Goal: Transaction & Acquisition: Purchase product/service

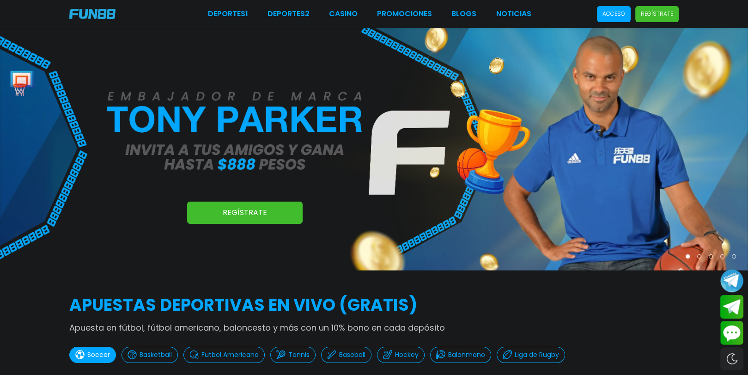
click at [624, 17] on p "Acceso" at bounding box center [614, 14] width 23 height 8
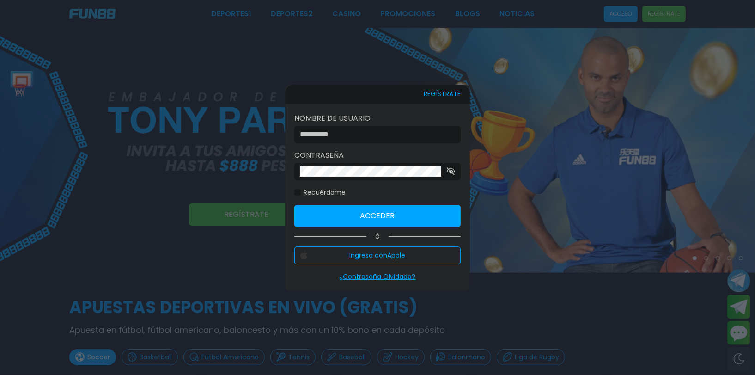
click at [400, 137] on div at bounding box center [377, 135] width 166 height 18
click at [400, 135] on input at bounding box center [375, 134] width 150 height 11
type input "**********"
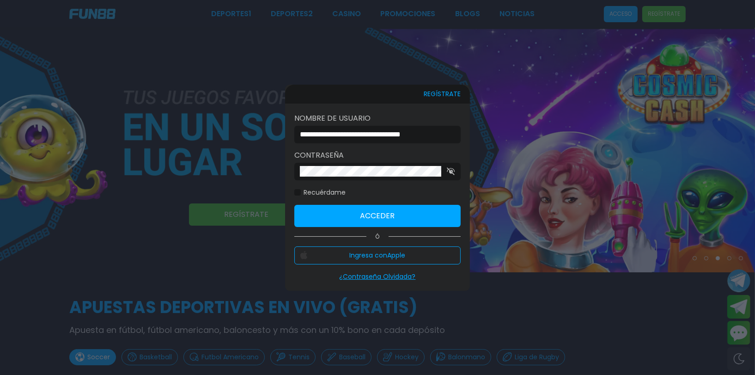
click button "Acceder" at bounding box center [377, 216] width 166 height 22
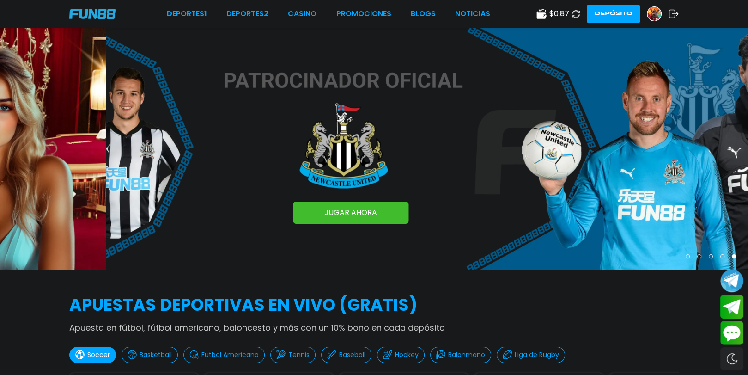
click at [606, 9] on button "Depósito" at bounding box center [613, 14] width 53 height 18
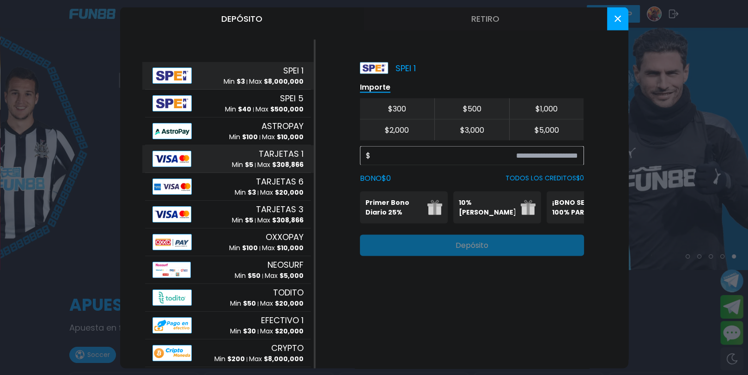
click at [232, 161] on p "Min $ 5" at bounding box center [242, 165] width 21 height 10
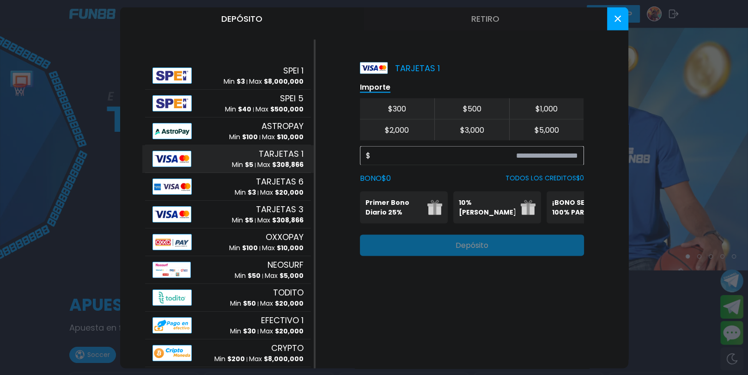
click at [459, 161] on div "$" at bounding box center [472, 155] width 224 height 19
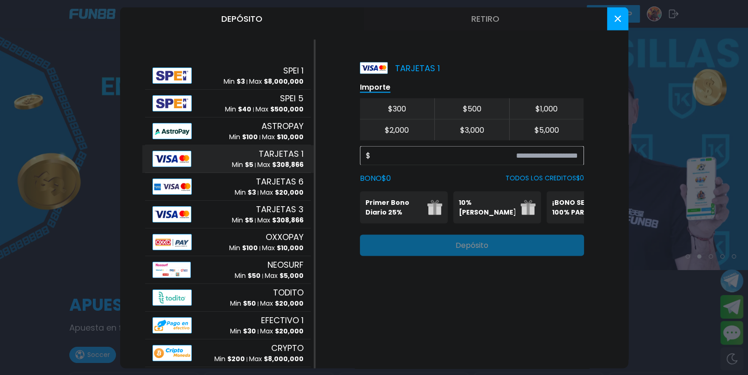
click at [565, 213] on p "¡BONO SEMANAL 100% PARA DEPORTES!" at bounding box center [580, 206] width 56 height 19
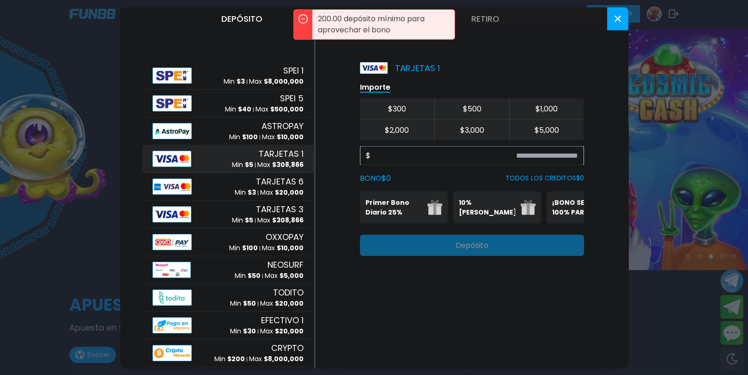
scroll to position [0, 50]
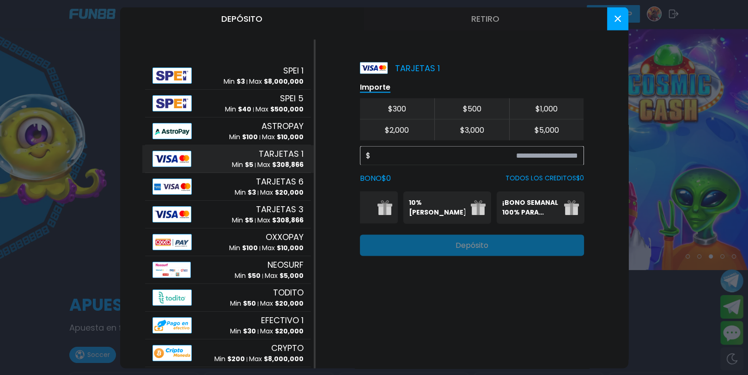
click at [532, 211] on p "¡BONO SEMANAL 100% PARA DEPORTES!" at bounding box center [530, 206] width 56 height 19
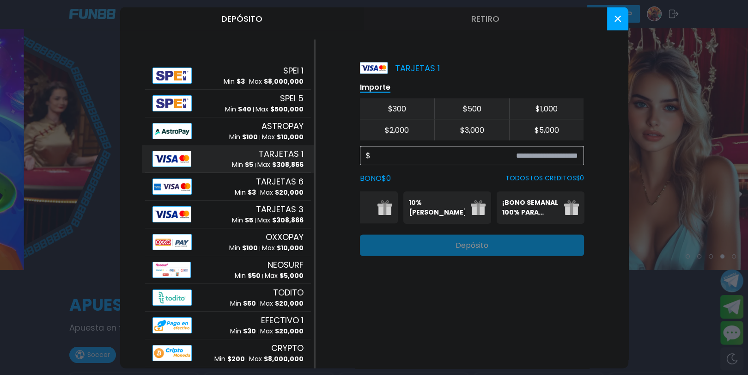
click at [622, 6] on div at bounding box center [374, 187] width 748 height 375
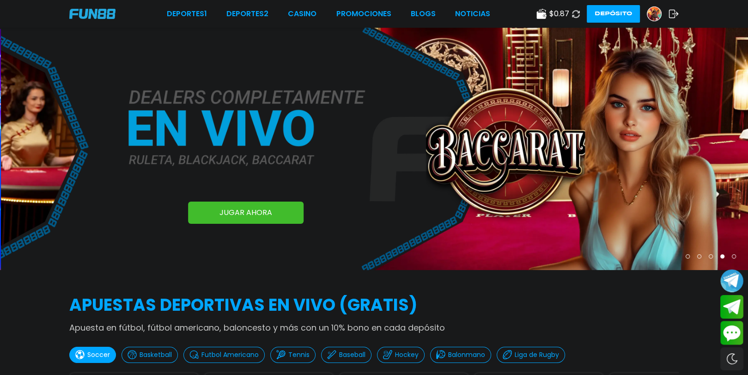
click at [620, 12] on button "Depósito" at bounding box center [613, 14] width 53 height 18
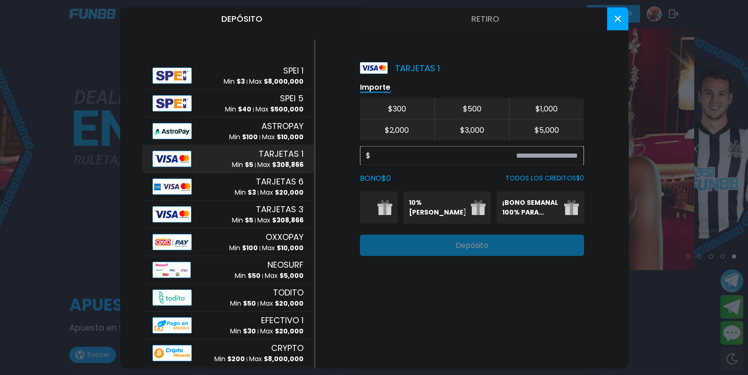
click at [394, 132] on button "$ 2,000" at bounding box center [397, 129] width 75 height 21
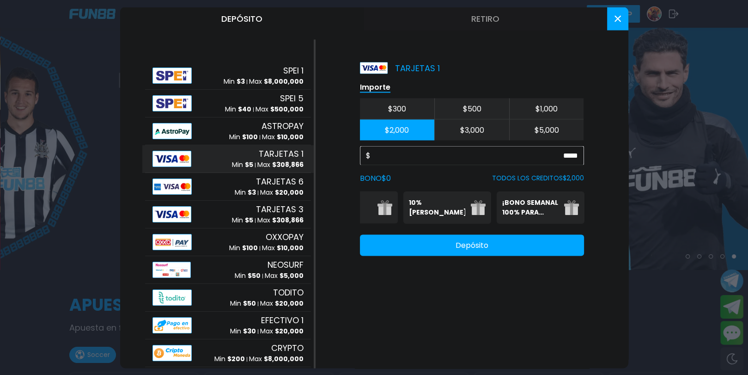
click at [548, 208] on p "¡BONO SEMANAL 100% PARA DEPORTES!" at bounding box center [530, 206] width 56 height 19
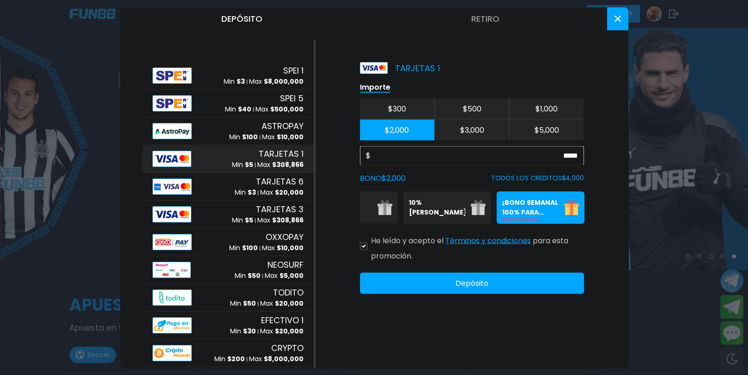
click at [484, 245] on button "Términos y condiciones" at bounding box center [489, 240] width 86 height 19
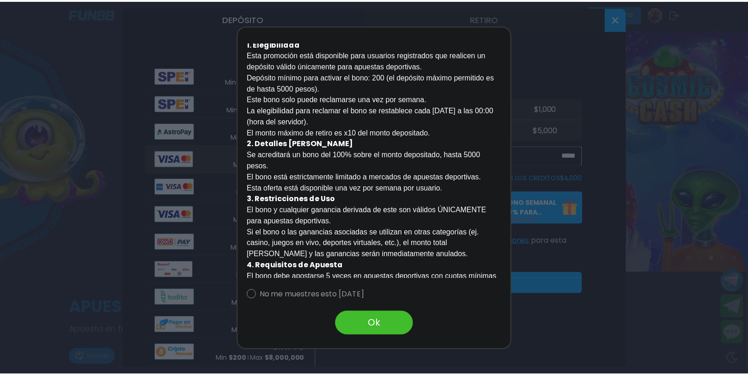
scroll to position [0, 0]
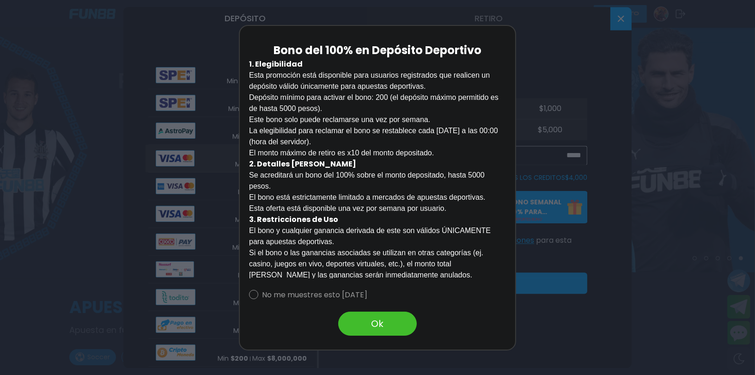
click at [602, 58] on div at bounding box center [377, 187] width 755 height 375
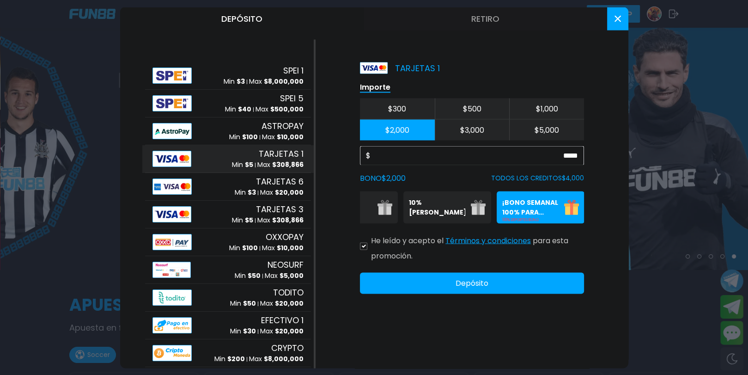
click at [473, 208] on img at bounding box center [478, 207] width 15 height 15
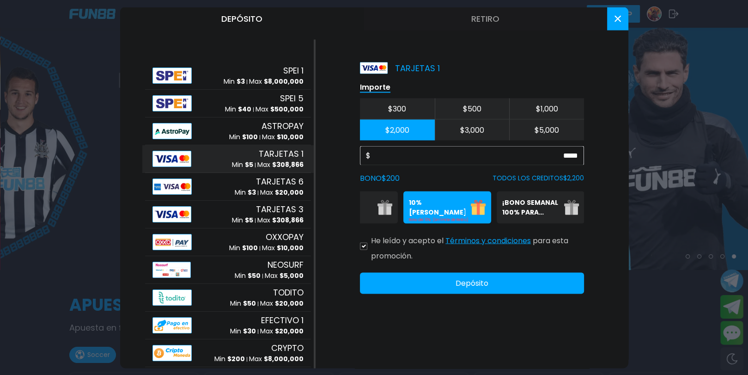
click at [385, 205] on img at bounding box center [385, 207] width 15 height 15
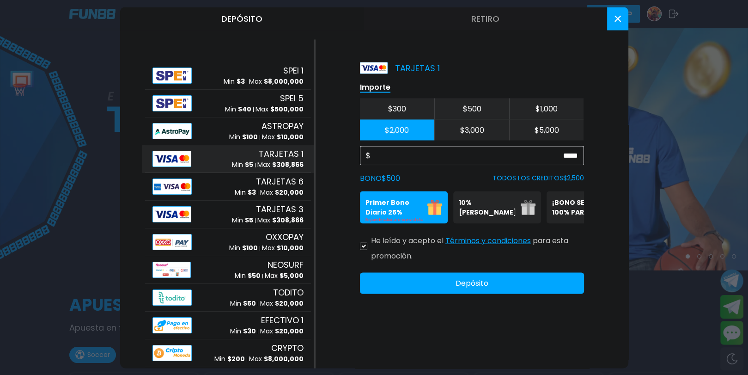
click at [585, 153] on div "TARJETAS 1 Importe $ 300 $ 500 $ 1,000 $ 2,000 $ 3,000 $ 5,000 $ ***** BONO $ 5…" at bounding box center [472, 203] width 313 height 329
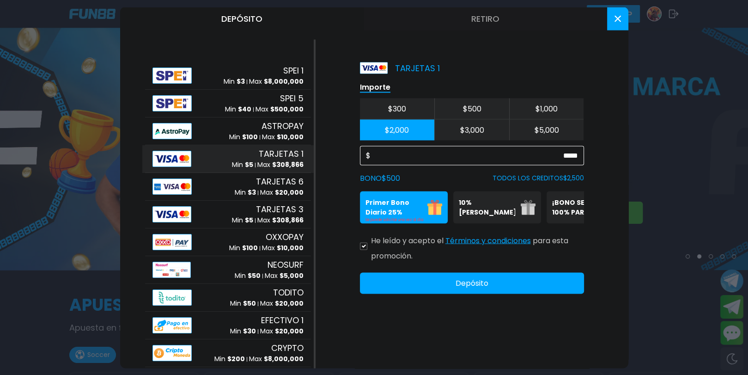
drag, startPoint x: 577, startPoint y: 153, endPoint x: 527, endPoint y: 160, distance: 50.1
click at [527, 161] on div "$ *****" at bounding box center [472, 155] width 224 height 19
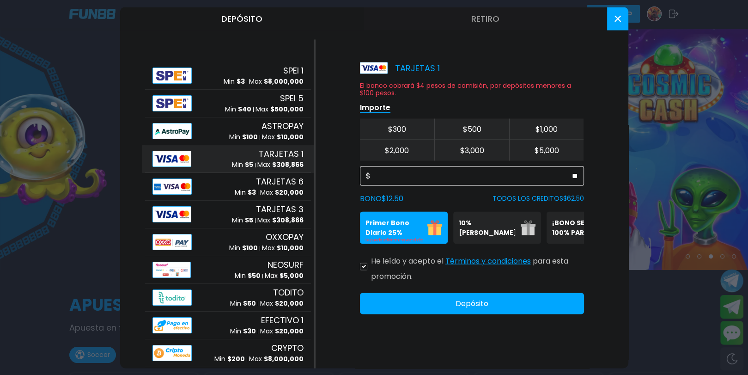
type input "**"
click at [414, 228] on p "Primer Bono Diario 25%" at bounding box center [394, 227] width 56 height 19
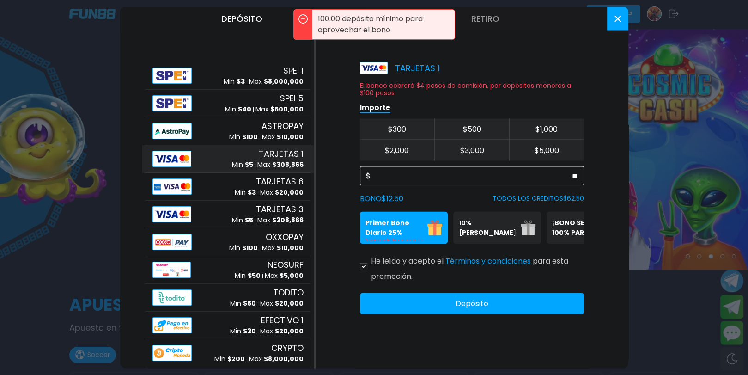
click at [411, 238] on p "Se puede solicitar una vez al día" at bounding box center [404, 240] width 77 height 6
click at [365, 268] on icon at bounding box center [364, 266] width 4 height 3
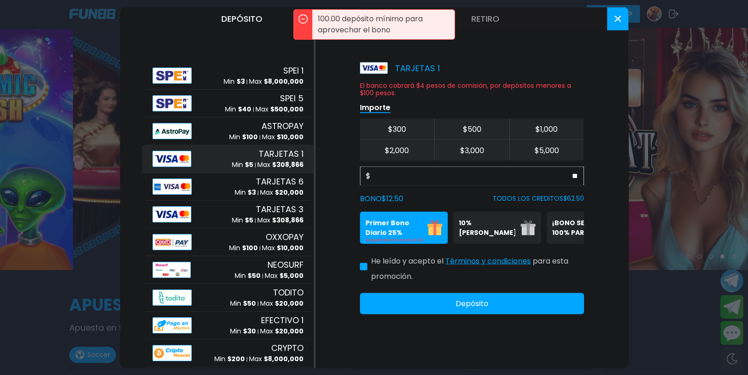
click at [365, 270] on button at bounding box center [363, 266] width 7 height 7
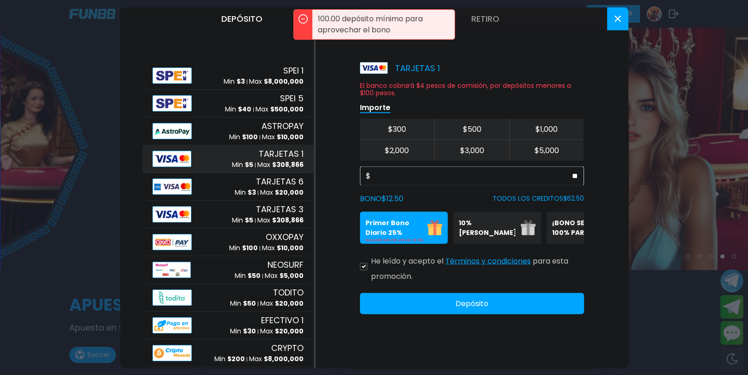
click at [395, 240] on p "Se puede solicitar una vez al día" at bounding box center [404, 240] width 77 height 6
click at [396, 233] on p "Primer Bono Diario 25%" at bounding box center [394, 227] width 56 height 19
click at [494, 223] on p "10% [PERSON_NAME]" at bounding box center [487, 227] width 56 height 19
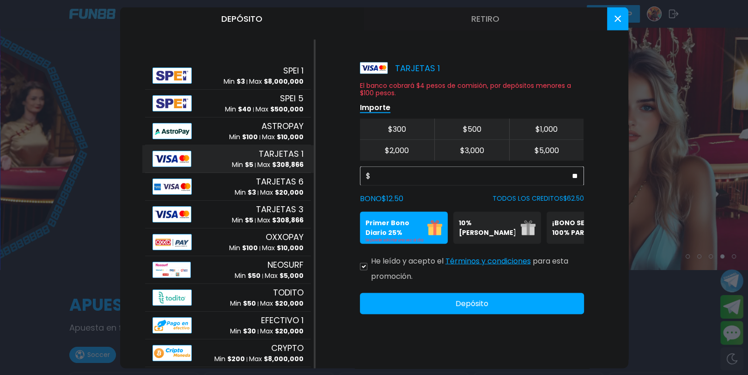
click at [496, 227] on p "10% [PERSON_NAME]" at bounding box center [487, 227] width 56 height 19
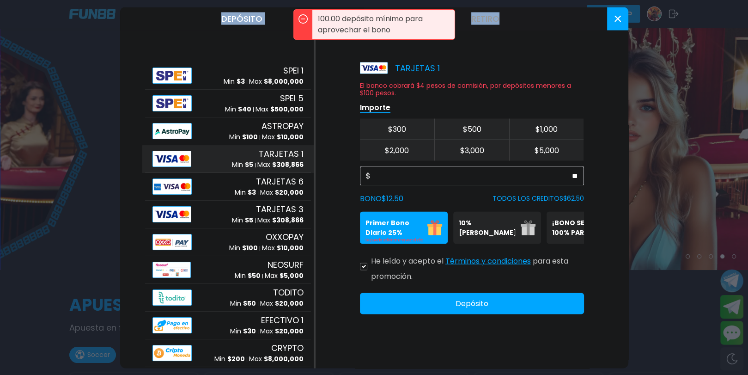
drag, startPoint x: 618, startPoint y: 2, endPoint x: 619, endPoint y: 12, distance: 9.8
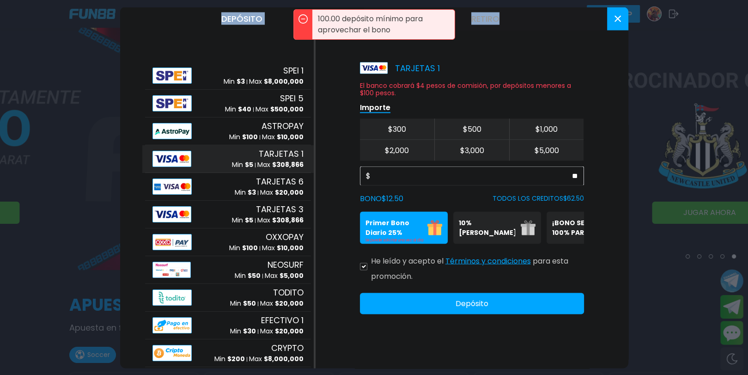
click at [619, 13] on button at bounding box center [617, 18] width 21 height 23
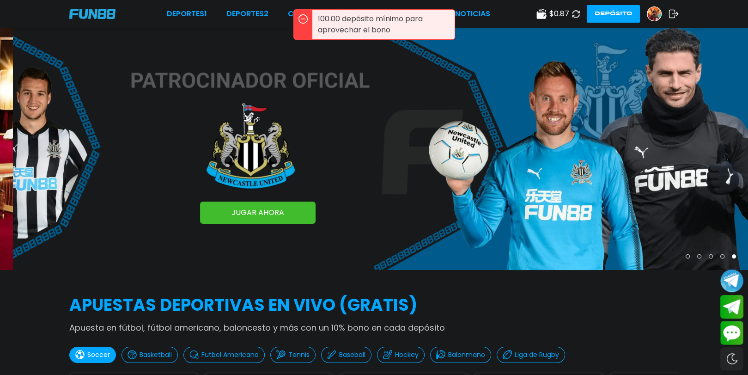
click at [617, 17] on button "Depósito" at bounding box center [613, 14] width 53 height 18
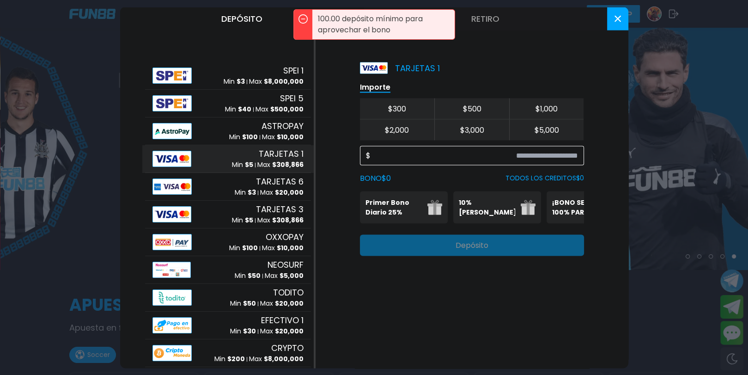
click at [555, 151] on input at bounding box center [475, 155] width 208 height 11
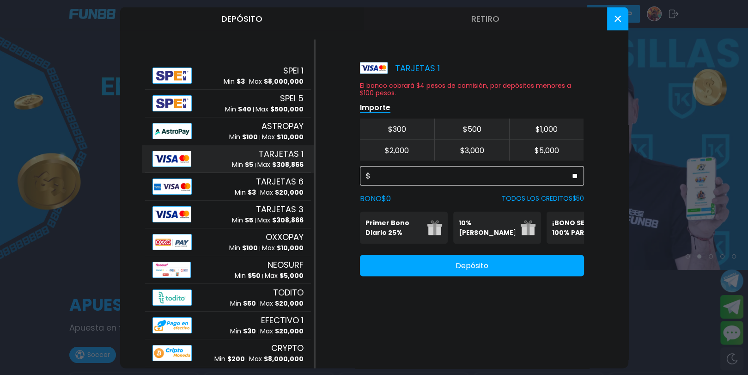
type input "**"
click at [264, 155] on span "TARJETAS 1" at bounding box center [281, 153] width 45 height 12
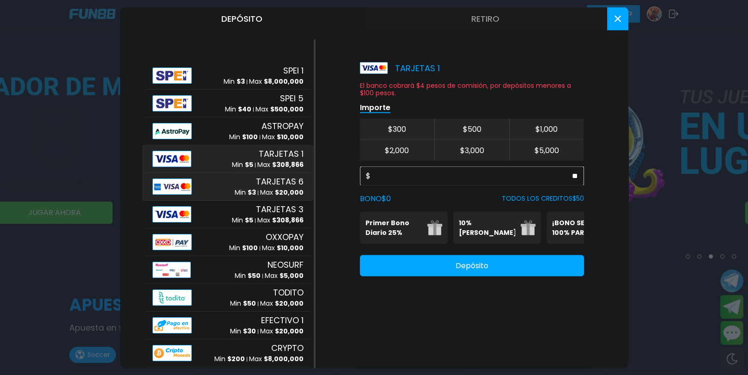
click at [266, 189] on p "Max $ 20,000" at bounding box center [281, 193] width 43 height 10
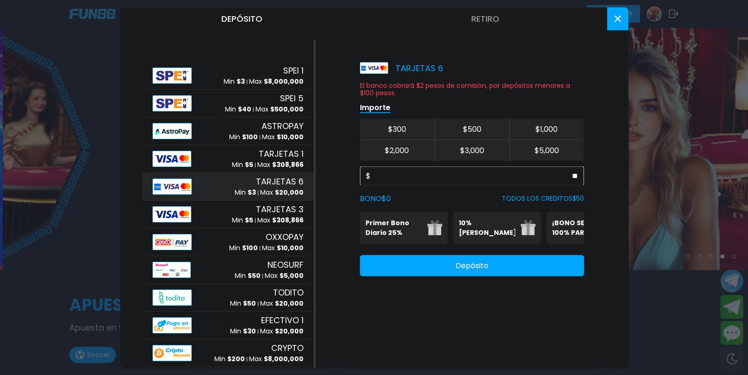
click at [471, 273] on button "Depósito" at bounding box center [472, 265] width 224 height 21
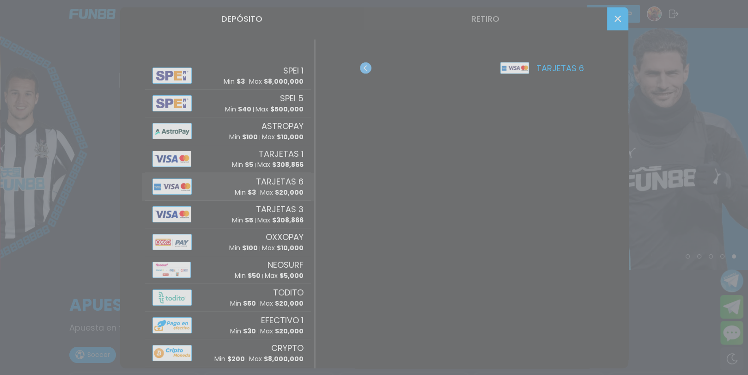
click at [273, 102] on div at bounding box center [374, 187] width 748 height 375
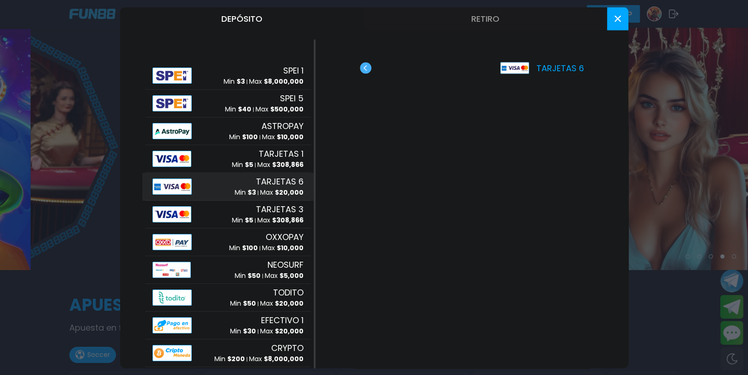
click at [619, 24] on button at bounding box center [617, 18] width 21 height 23
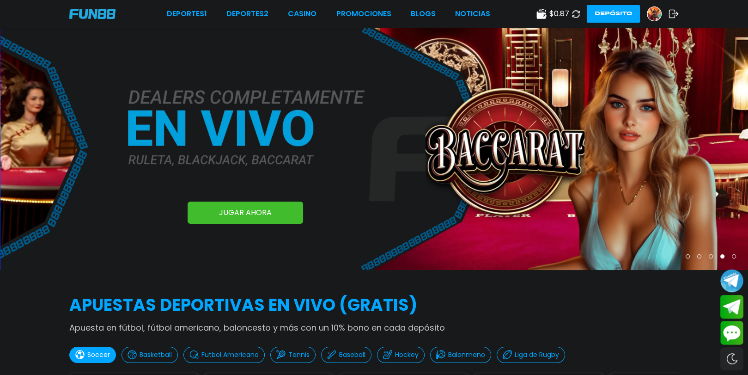
click at [576, 12] on icon at bounding box center [576, 14] width 8 height 8
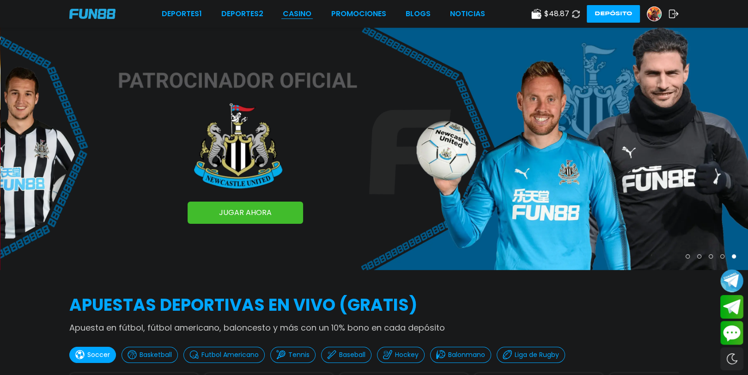
click at [308, 14] on link "CASINO" at bounding box center [297, 13] width 29 height 11
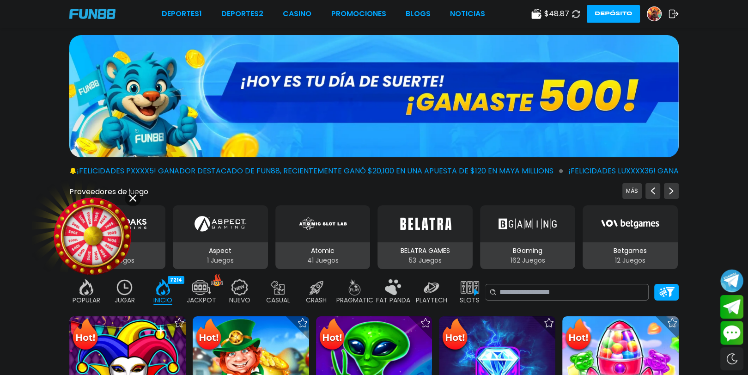
click at [452, 121] on img at bounding box center [374, 96] width 610 height 122
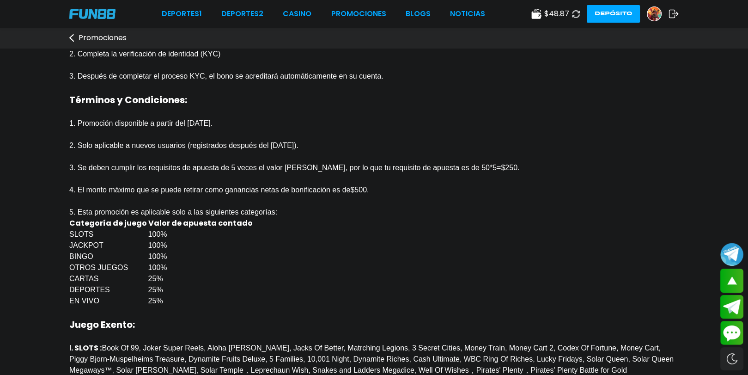
scroll to position [92, 0]
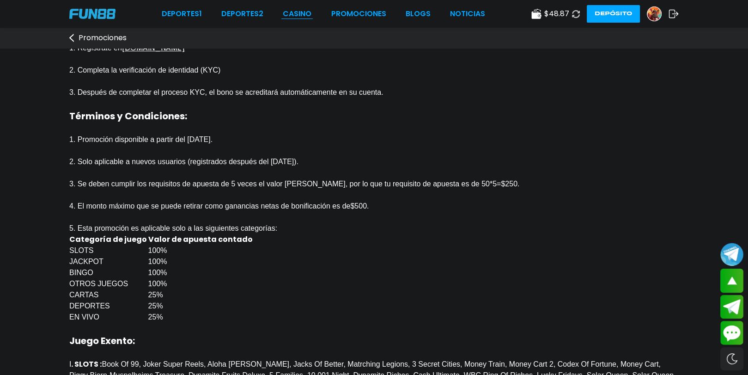
click at [312, 11] on link "CASINO" at bounding box center [297, 13] width 29 height 11
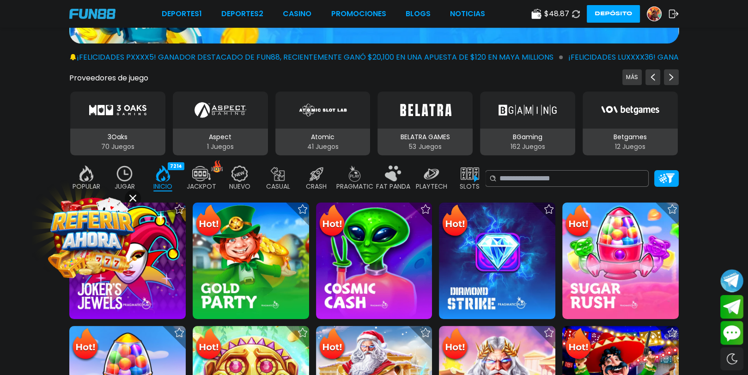
scroll to position [185, 0]
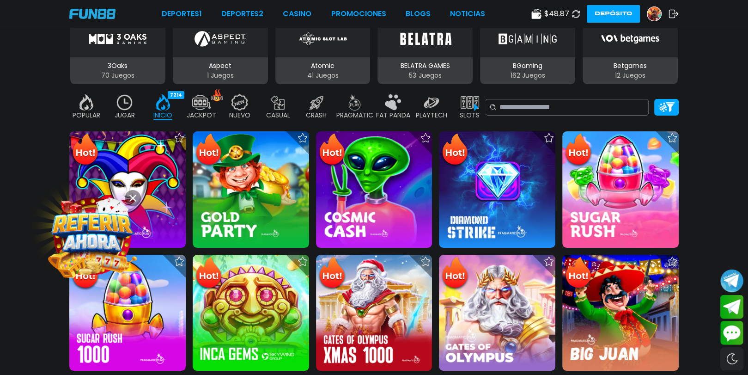
click at [130, 195] on icon at bounding box center [132, 198] width 7 height 7
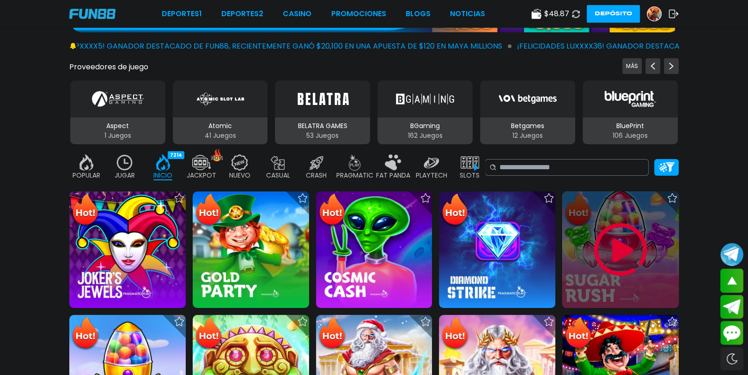
scroll to position [0, 0]
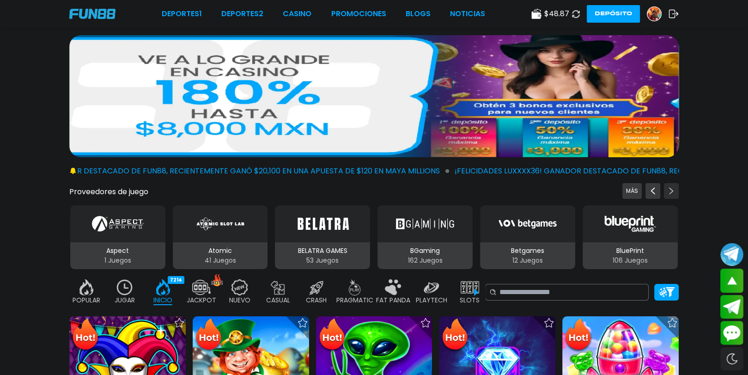
click at [668, 188] on icon "Next providers" at bounding box center [671, 190] width 7 height 7
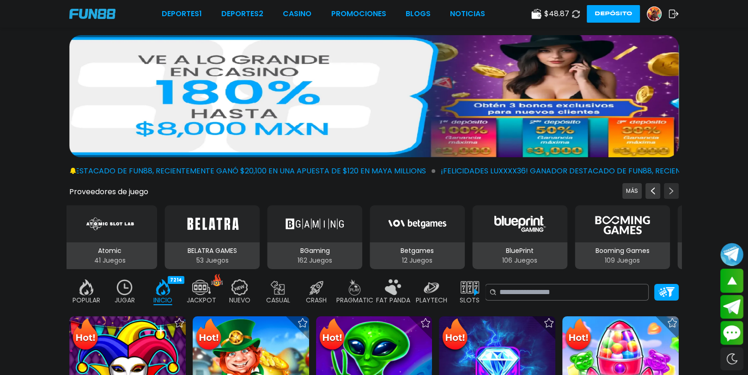
click at [678, 189] on button "Next providers" at bounding box center [671, 191] width 15 height 16
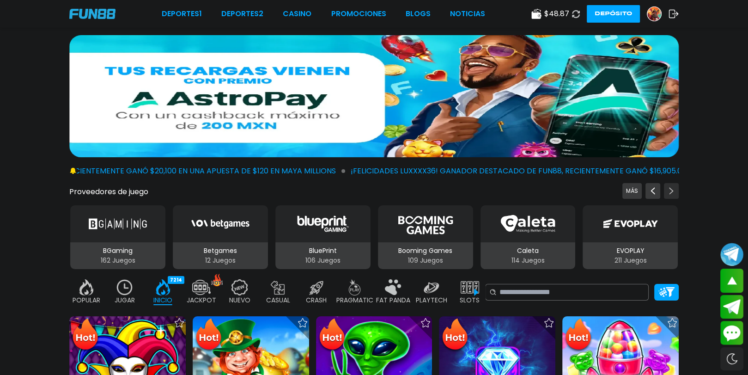
click at [664, 187] on button "Next providers" at bounding box center [671, 191] width 15 height 16
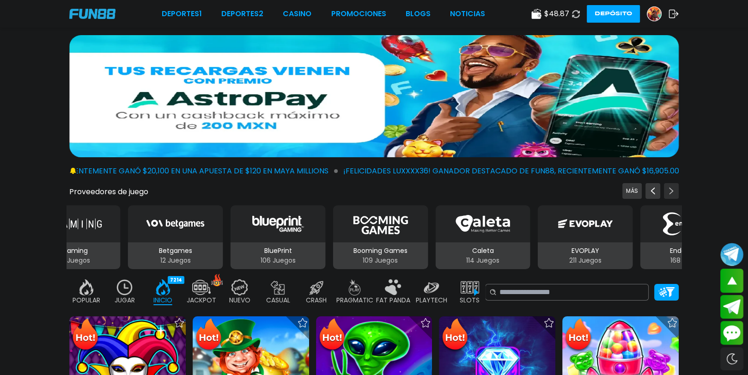
click at [669, 187] on icon "Next providers" at bounding box center [671, 190] width 7 height 7
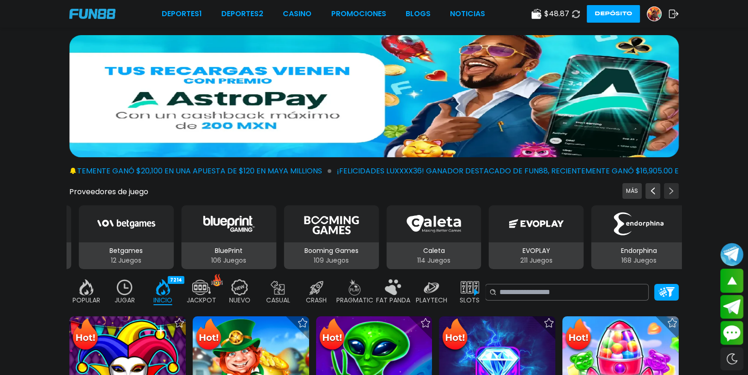
click at [669, 187] on icon "Next providers" at bounding box center [671, 190] width 7 height 7
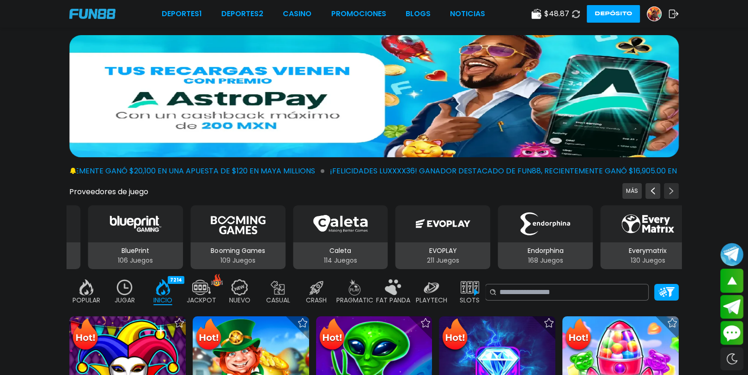
click at [669, 187] on icon "Next providers" at bounding box center [671, 190] width 7 height 7
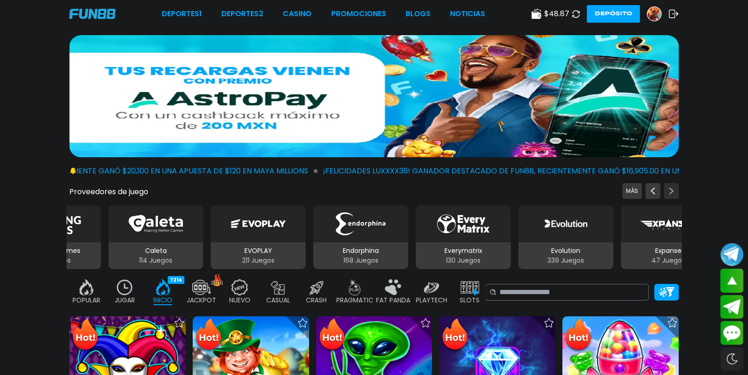
click at [670, 187] on icon "Next providers" at bounding box center [671, 190] width 7 height 7
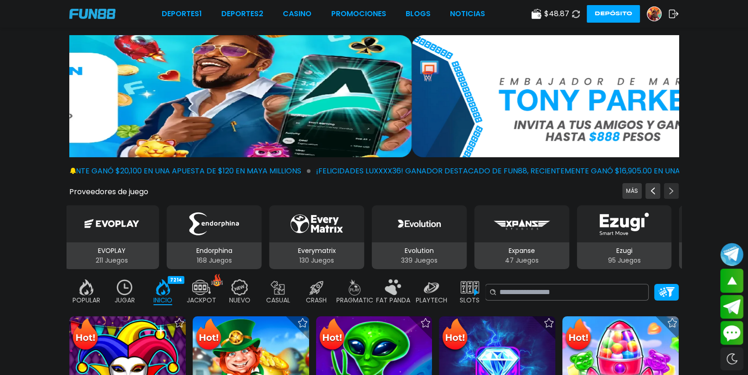
click at [670, 187] on icon "Next providers" at bounding box center [671, 190] width 7 height 7
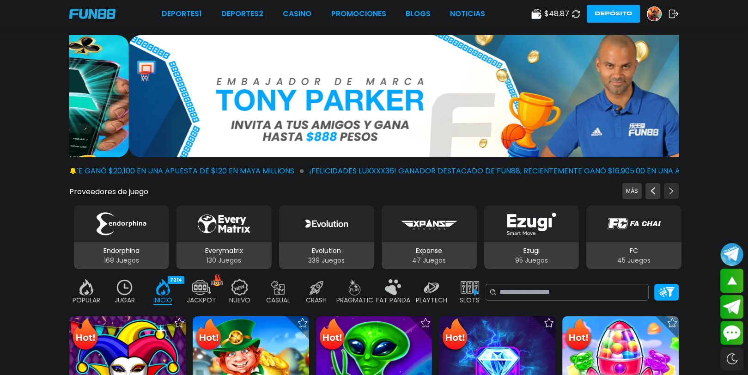
click at [670, 187] on icon "Next providers" at bounding box center [671, 190] width 7 height 7
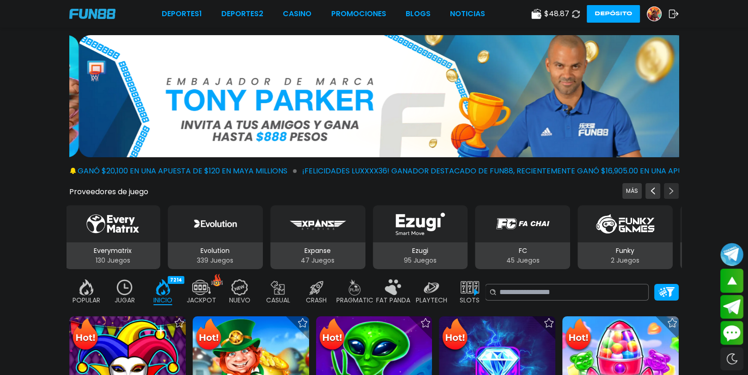
click at [670, 187] on icon "Next providers" at bounding box center [671, 190] width 7 height 7
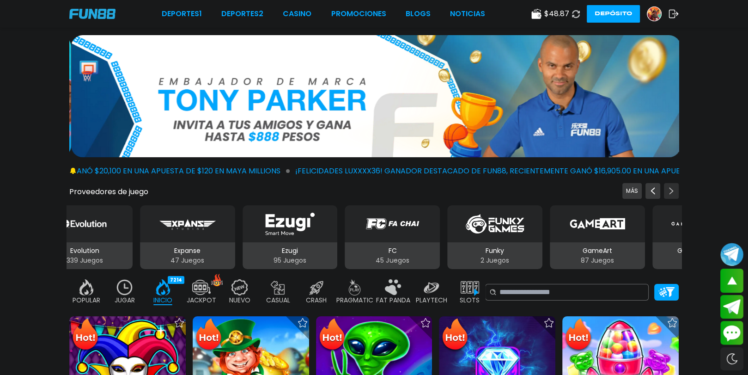
click at [670, 187] on icon "Next providers" at bounding box center [671, 190] width 7 height 7
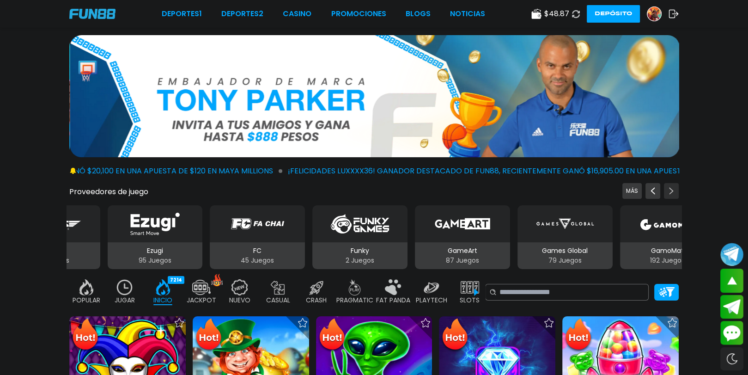
click at [670, 187] on icon "Next providers" at bounding box center [671, 190] width 7 height 7
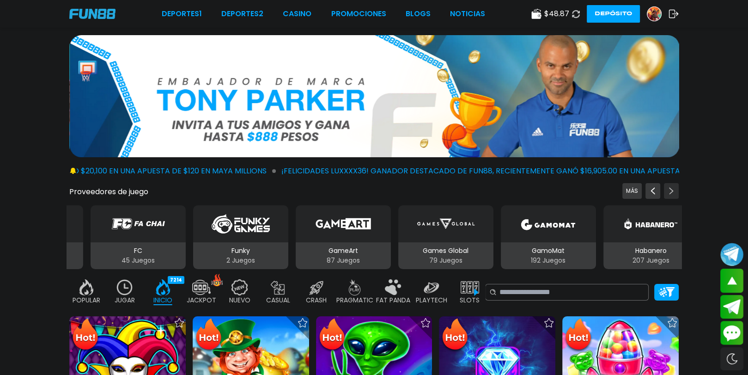
click at [670, 187] on icon "Next providers" at bounding box center [671, 190] width 7 height 7
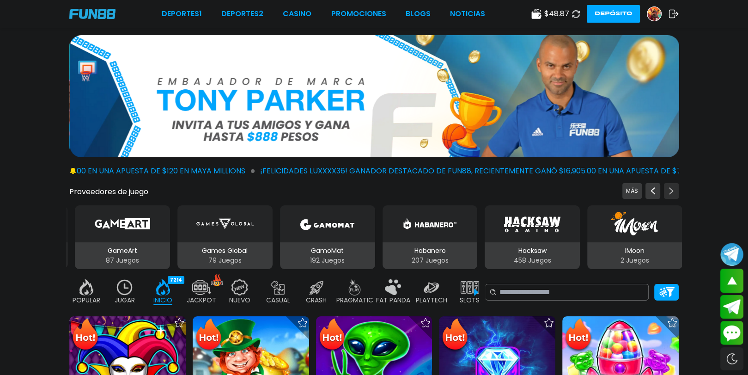
click at [670, 187] on icon "Next providers" at bounding box center [671, 190] width 7 height 7
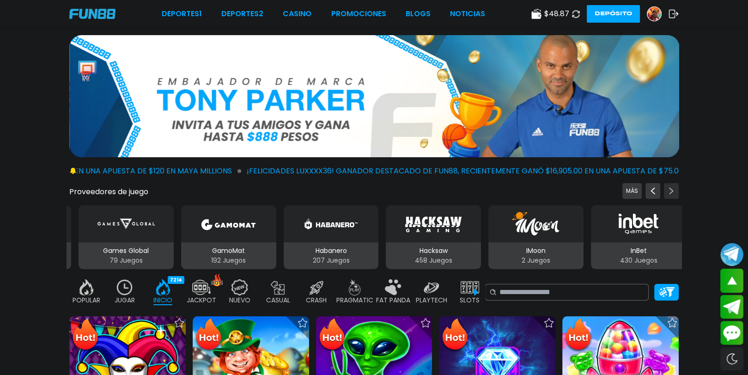
click at [677, 187] on button "Next providers" at bounding box center [671, 191] width 15 height 16
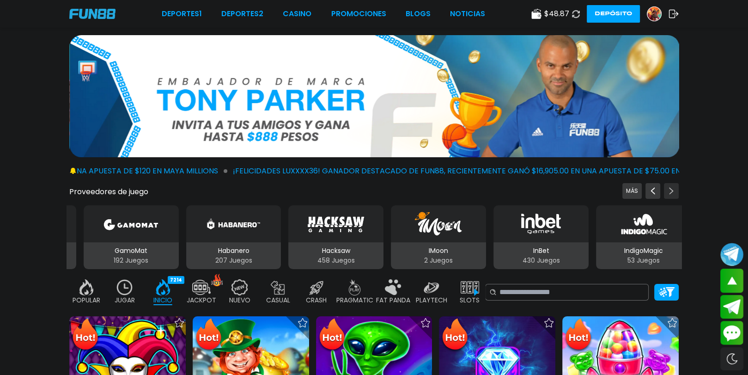
click at [677, 187] on button "Next providers" at bounding box center [671, 191] width 15 height 16
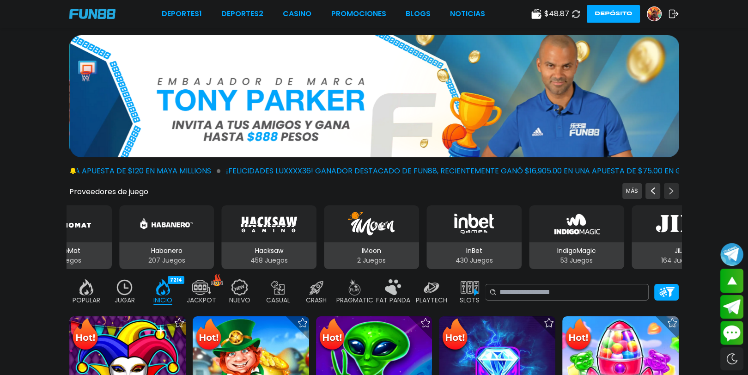
click at [677, 187] on button "Next providers" at bounding box center [671, 191] width 15 height 16
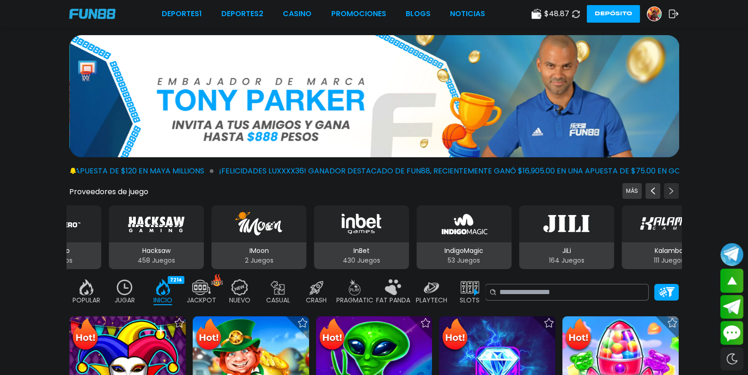
click at [677, 187] on button "Next providers" at bounding box center [671, 191] width 15 height 16
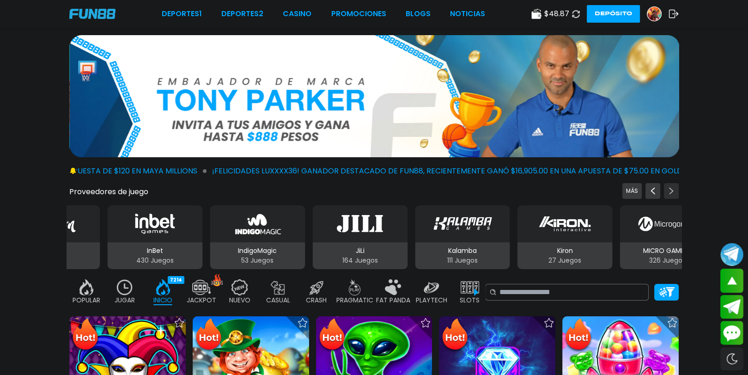
click at [677, 187] on button "Next providers" at bounding box center [671, 191] width 15 height 16
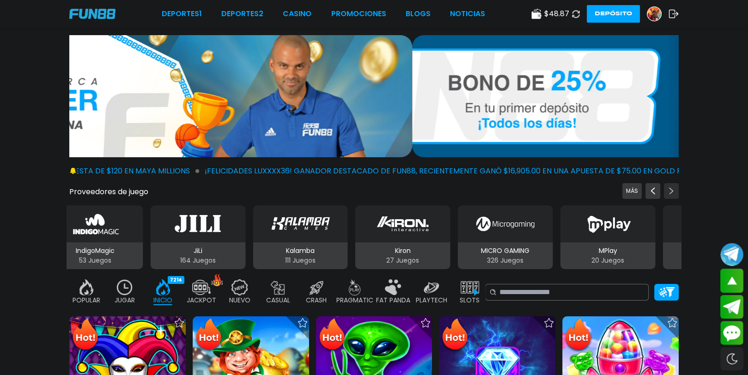
click at [677, 187] on button "Next providers" at bounding box center [671, 191] width 15 height 16
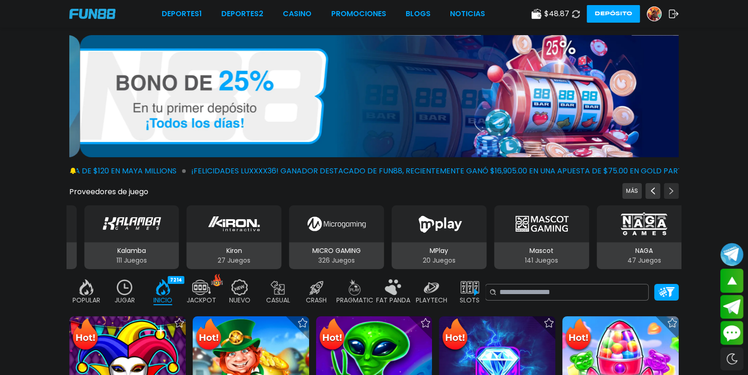
click at [677, 187] on button "Next providers" at bounding box center [671, 191] width 15 height 16
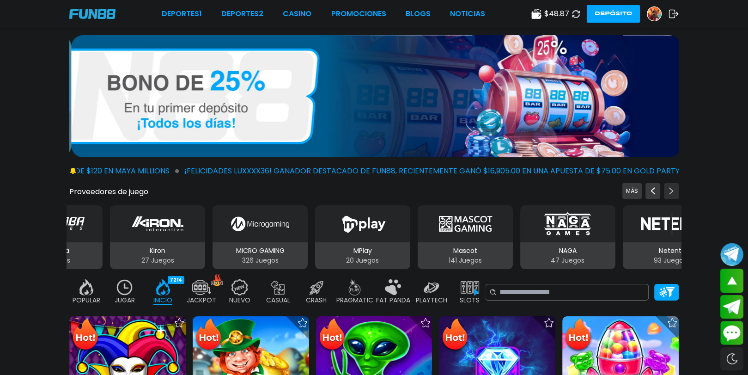
click at [677, 187] on button "Next providers" at bounding box center [671, 191] width 15 height 16
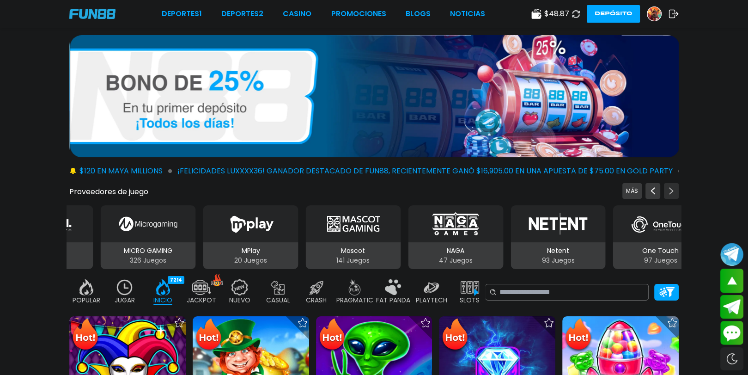
click at [677, 187] on button "Next providers" at bounding box center [671, 191] width 15 height 16
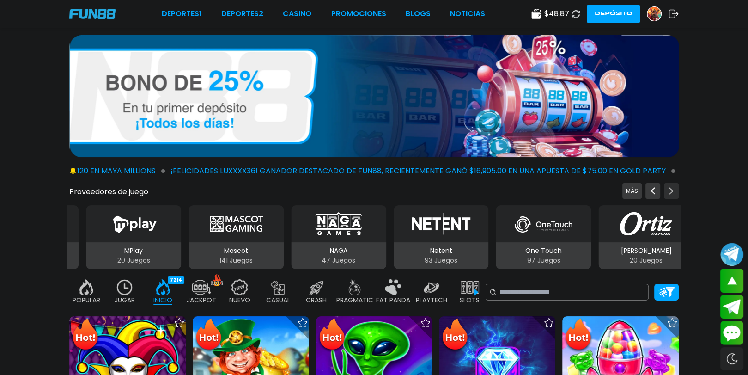
click at [677, 187] on button "Next providers" at bounding box center [671, 191] width 15 height 16
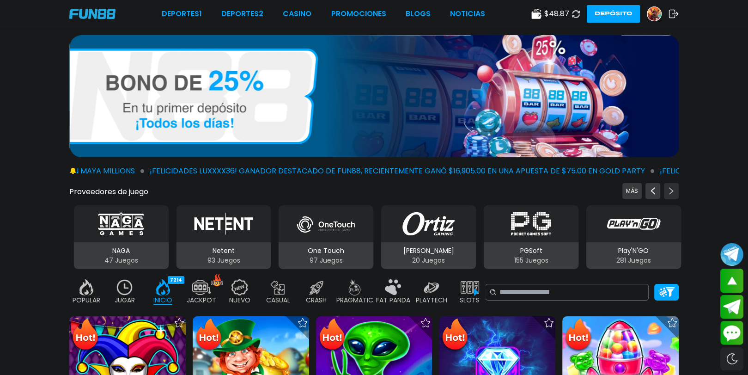
click at [677, 187] on button "Next providers" at bounding box center [671, 191] width 15 height 16
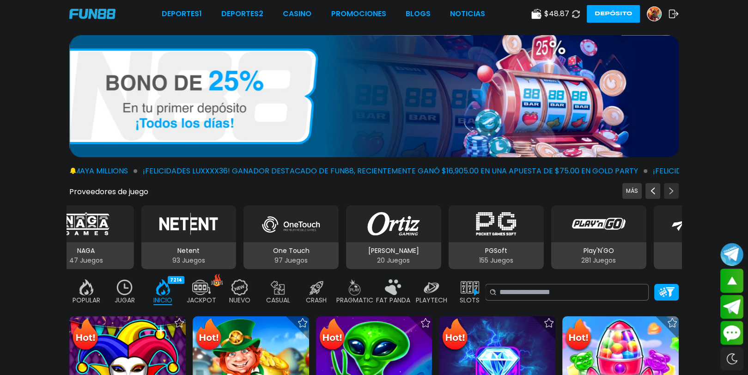
click at [677, 187] on button "Next providers" at bounding box center [671, 191] width 15 height 16
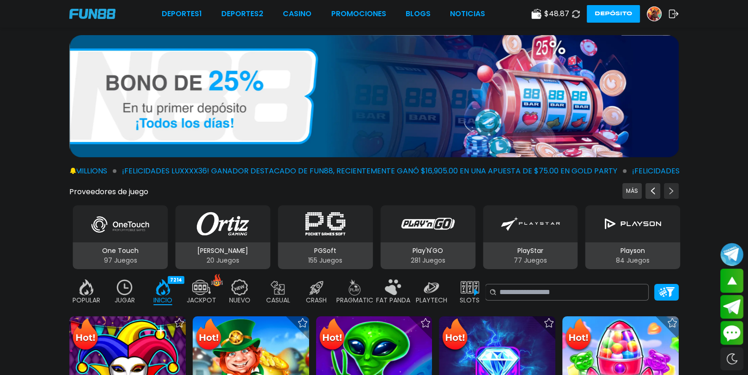
click at [677, 187] on button "Next providers" at bounding box center [671, 191] width 15 height 16
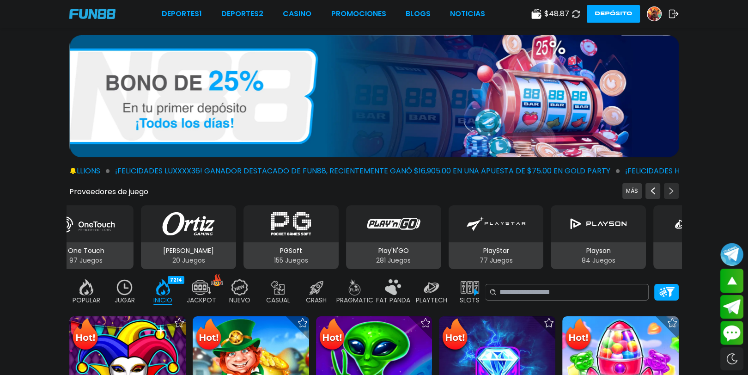
click at [677, 187] on button "Next providers" at bounding box center [671, 191] width 15 height 16
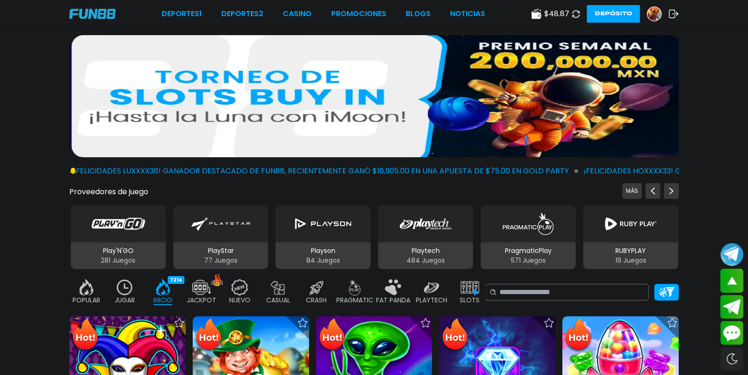
click at [527, 240] on div "PragmaticPlay" at bounding box center [528, 223] width 95 height 37
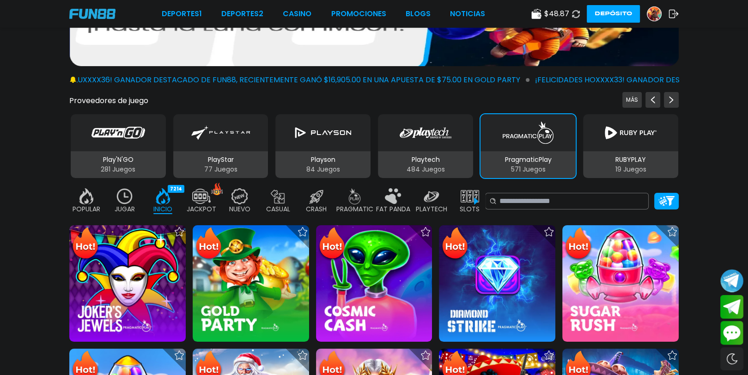
scroll to position [92, 0]
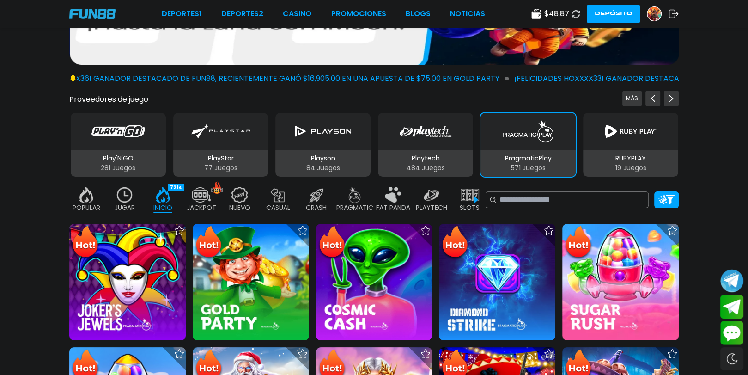
click at [472, 202] on img at bounding box center [470, 195] width 18 height 16
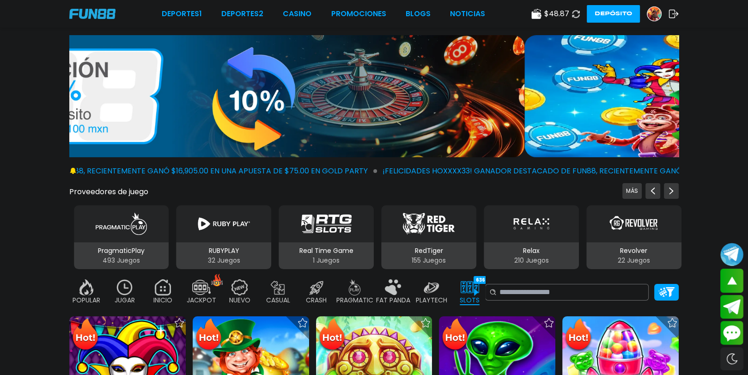
click at [135, 222] on img "PragmaticPlay" at bounding box center [121, 224] width 58 height 26
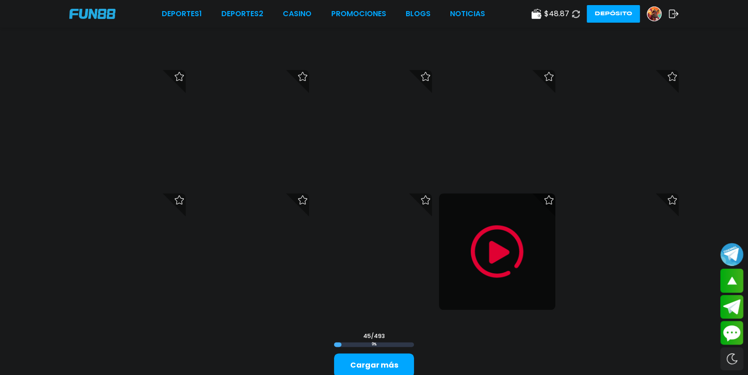
scroll to position [1202, 0]
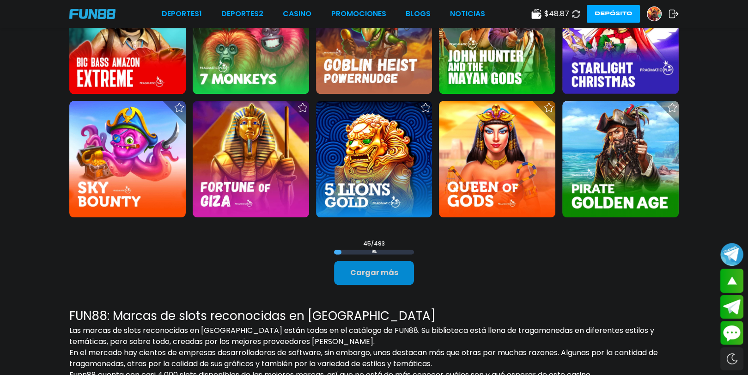
click at [392, 275] on button "Cargar más" at bounding box center [374, 273] width 80 height 24
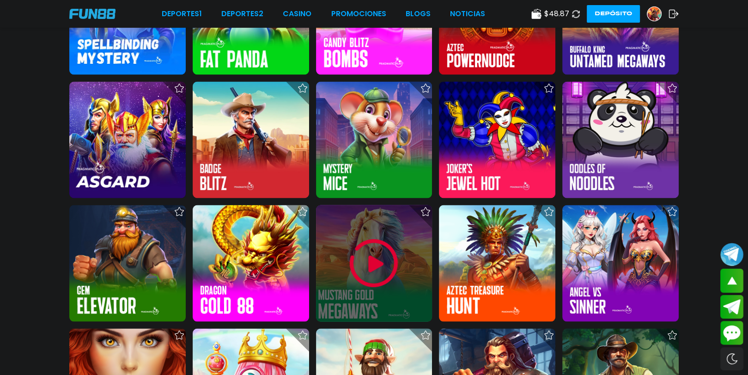
scroll to position [1895, 0]
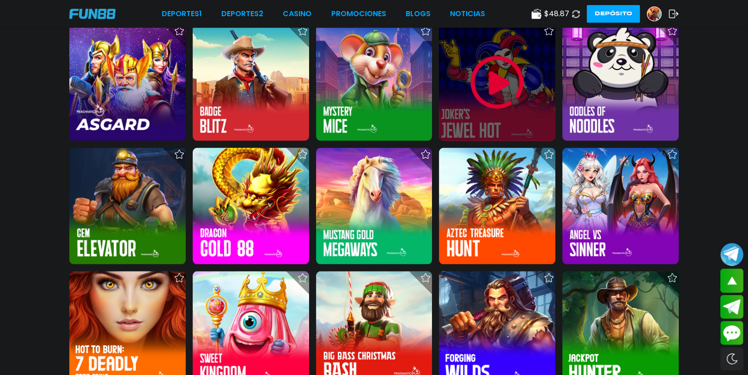
click at [499, 77] on img at bounding box center [497, 82] width 55 height 55
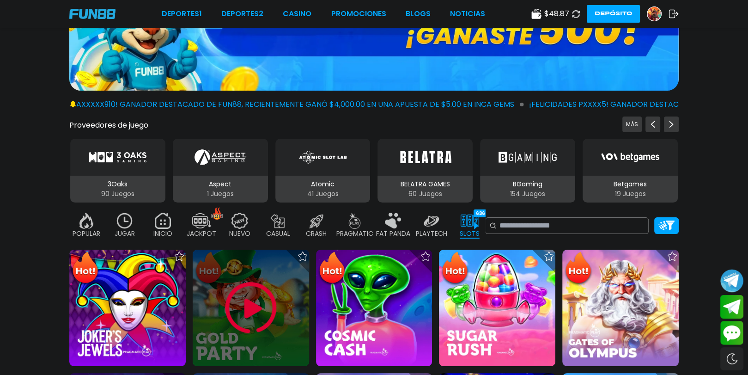
scroll to position [139, 0]
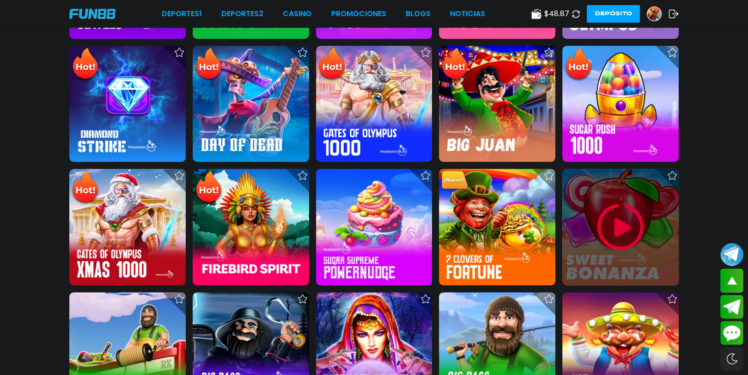
scroll to position [508, 0]
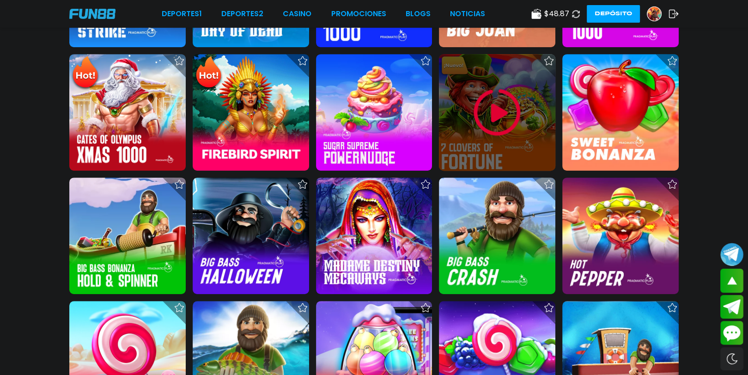
click at [507, 123] on img at bounding box center [497, 112] width 55 height 55
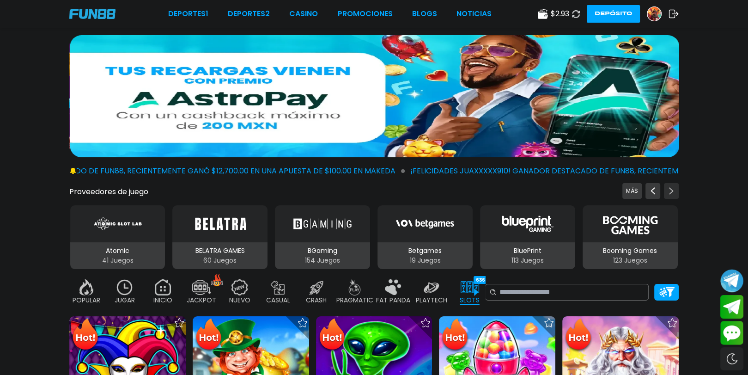
click at [666, 191] on button "Next providers" at bounding box center [671, 191] width 15 height 16
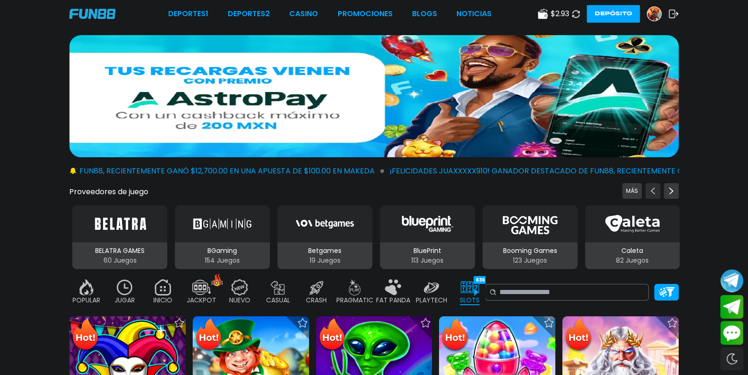
click at [652, 194] on icon "Previous providers" at bounding box center [652, 190] width 7 height 7
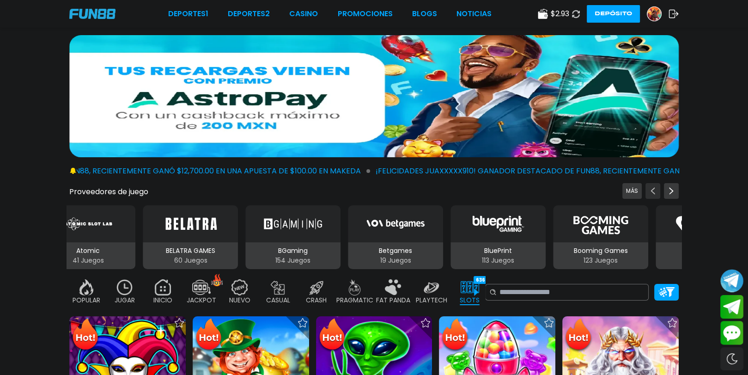
click at [653, 193] on icon "Previous providers" at bounding box center [652, 190] width 7 height 7
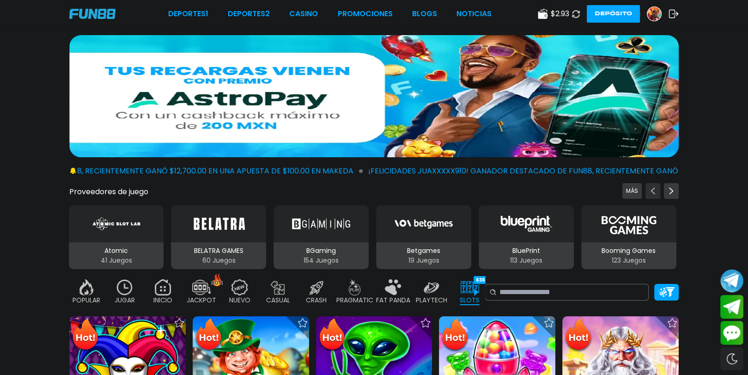
click at [653, 193] on icon "Previous providers" at bounding box center [652, 190] width 7 height 7
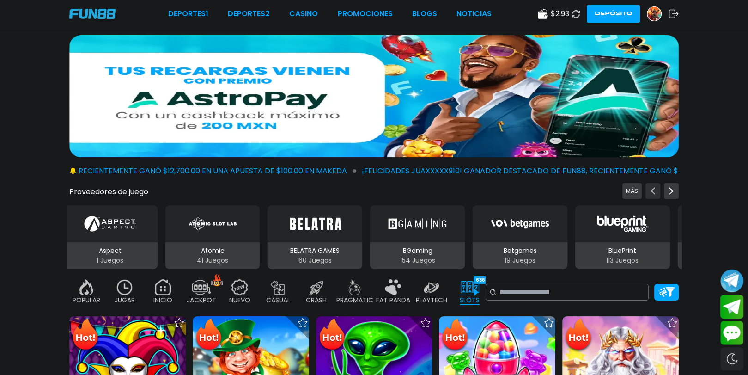
click at [653, 193] on icon "Previous providers" at bounding box center [652, 190] width 7 height 7
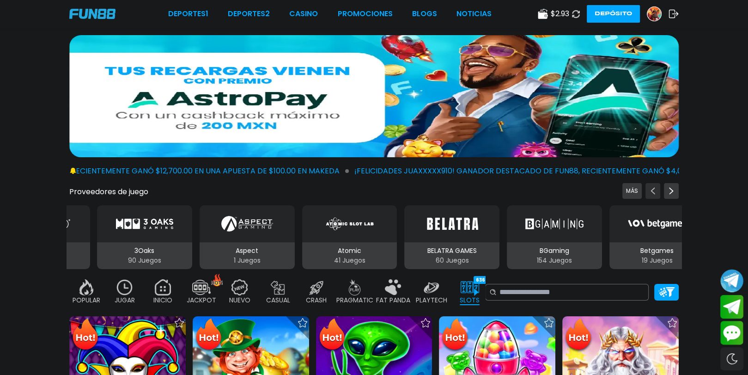
click at [653, 193] on icon "Previous providers" at bounding box center [652, 190] width 7 height 7
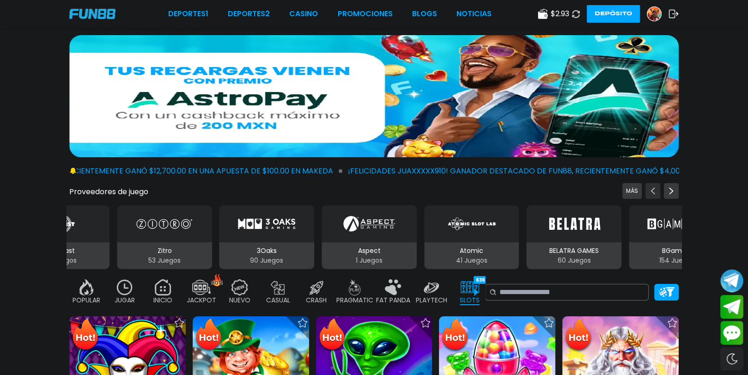
click at [653, 193] on icon "Previous providers" at bounding box center [652, 190] width 7 height 7
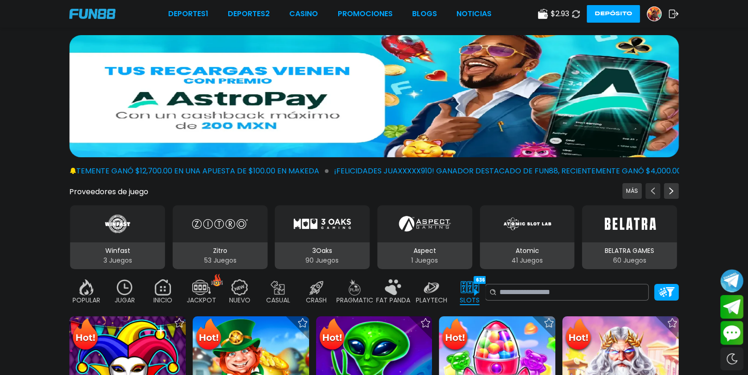
click at [653, 193] on icon "Previous providers" at bounding box center [652, 190] width 7 height 7
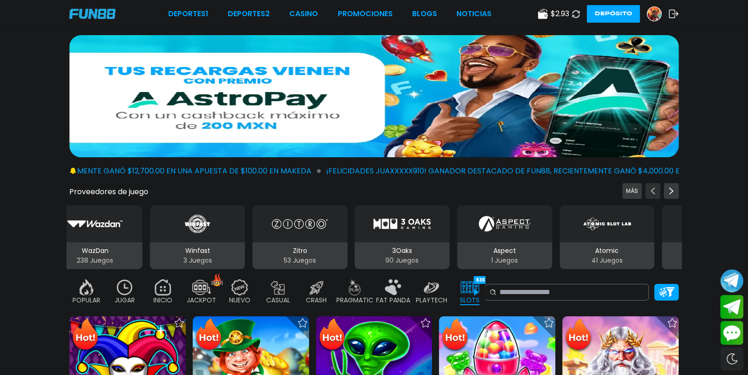
click at [654, 193] on use "Previous providers" at bounding box center [653, 190] width 4 height 7
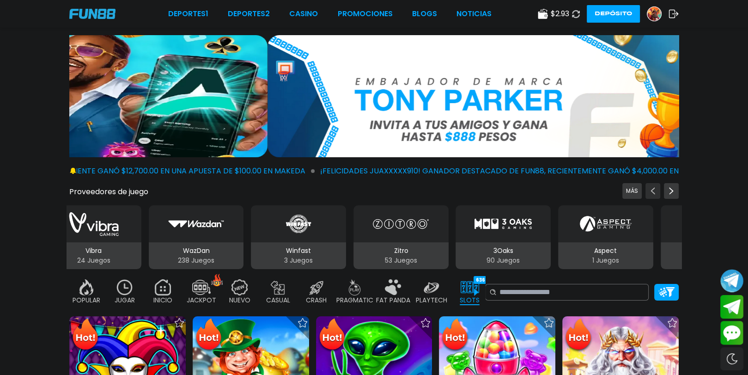
click at [654, 193] on use "Previous providers" at bounding box center [653, 190] width 4 height 7
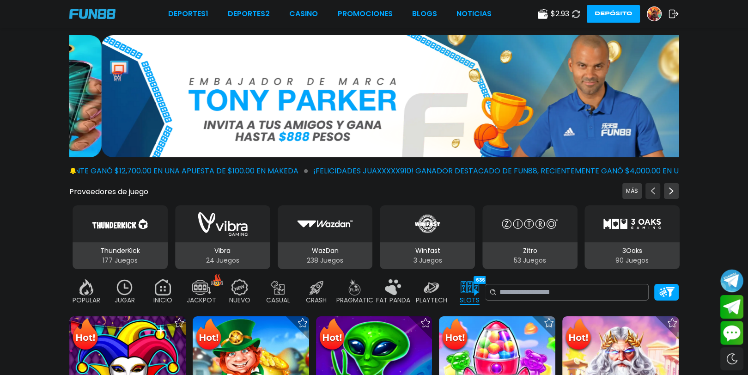
click at [654, 193] on use "Previous providers" at bounding box center [653, 190] width 4 height 7
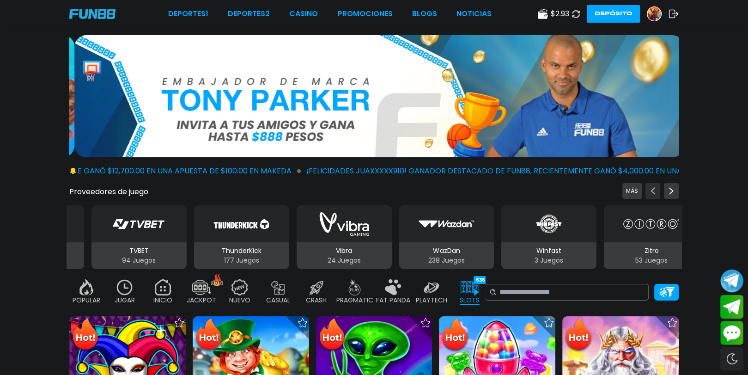
click at [654, 193] on use "Previous providers" at bounding box center [653, 190] width 4 height 7
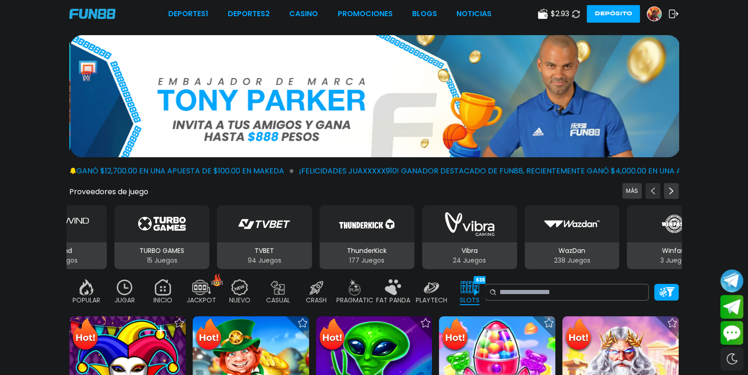
click at [654, 193] on use "Previous providers" at bounding box center [653, 190] width 4 height 7
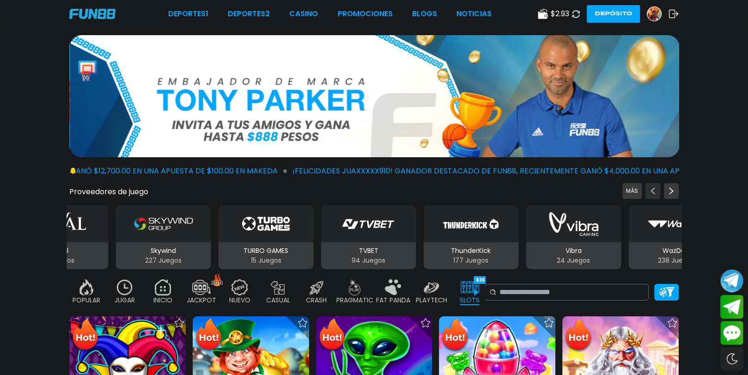
click at [654, 193] on use "Previous providers" at bounding box center [653, 190] width 4 height 7
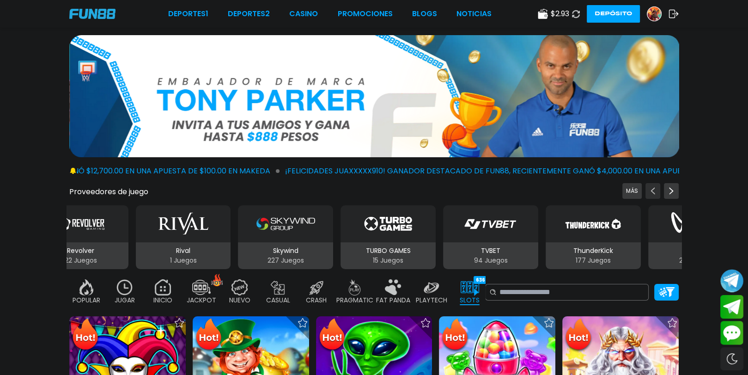
click at [654, 193] on use "Previous providers" at bounding box center [653, 190] width 4 height 7
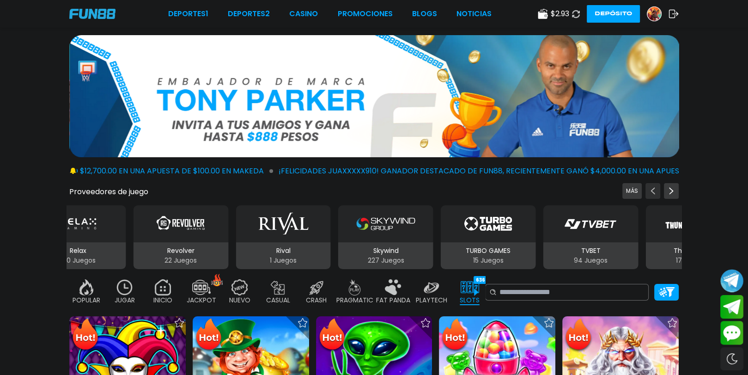
click at [654, 193] on use "Previous providers" at bounding box center [653, 190] width 4 height 7
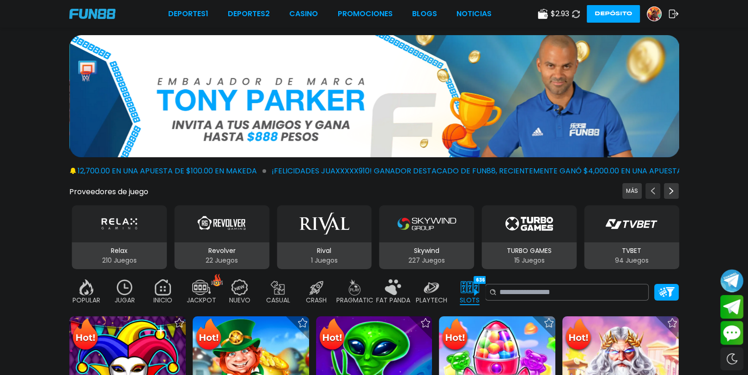
click at [654, 193] on use "Previous providers" at bounding box center [653, 190] width 4 height 7
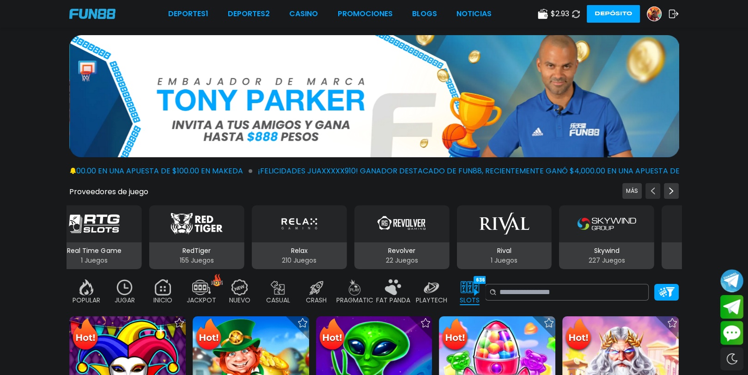
click at [654, 193] on use "Previous providers" at bounding box center [653, 190] width 4 height 7
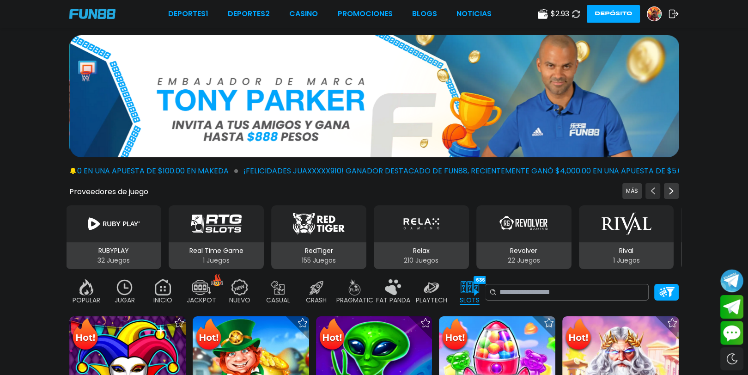
click at [654, 193] on use "Previous providers" at bounding box center [653, 190] width 4 height 7
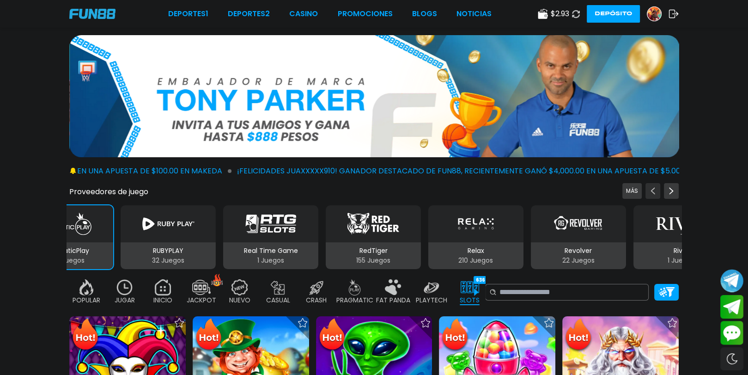
click at [654, 193] on use "Previous providers" at bounding box center [653, 190] width 4 height 7
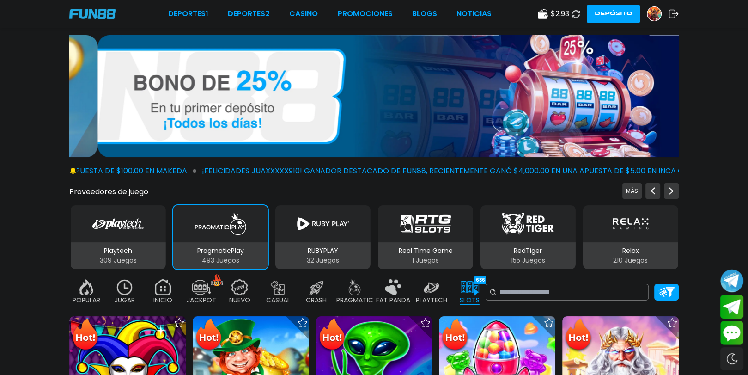
click at [233, 238] on div "PragmaticPlay" at bounding box center [220, 223] width 95 height 37
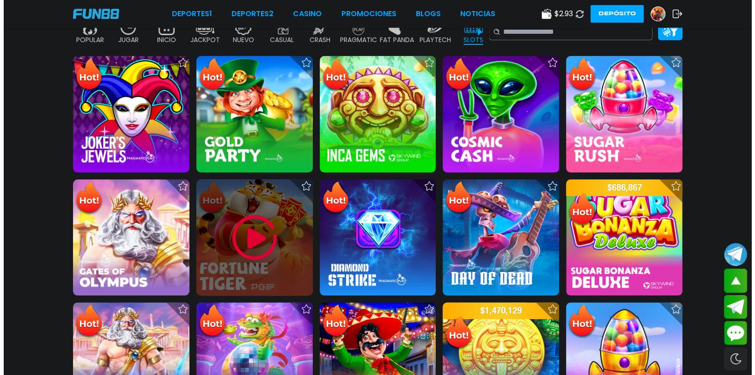
scroll to position [92, 0]
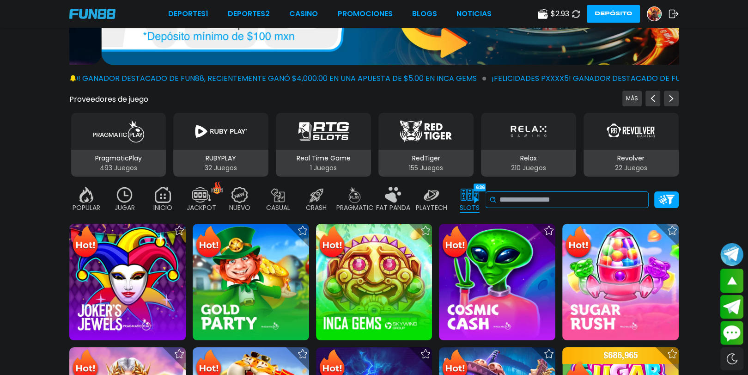
click at [576, 200] on input at bounding box center [572, 199] width 145 height 11
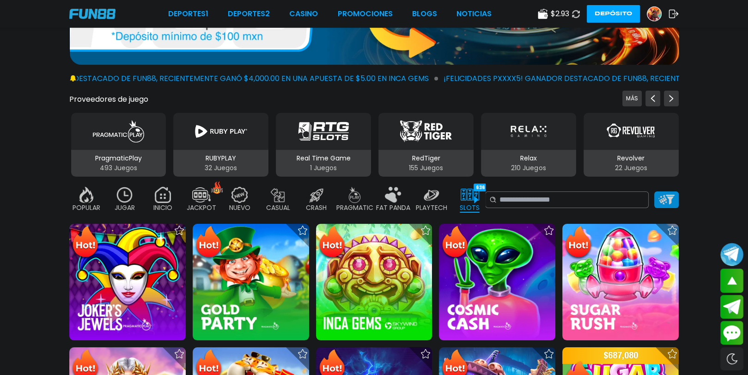
click at [675, 202] on div at bounding box center [667, 199] width 24 height 17
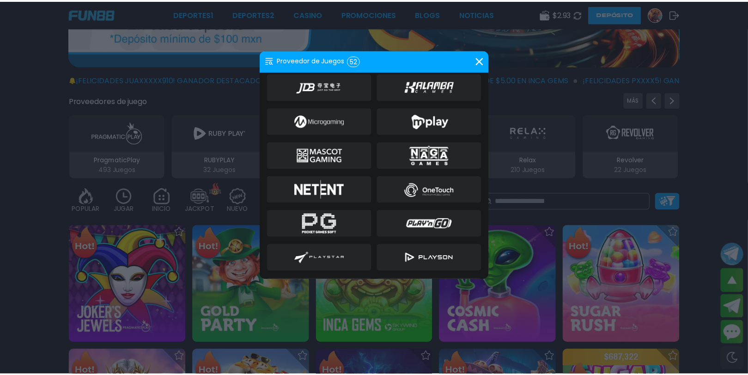
scroll to position [462, 0]
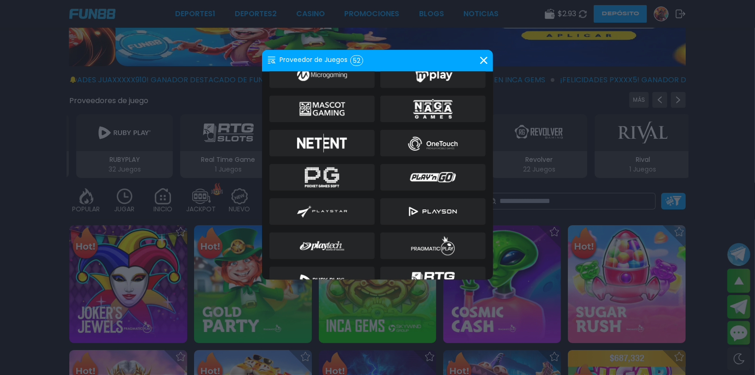
click at [446, 243] on img at bounding box center [433, 245] width 50 height 22
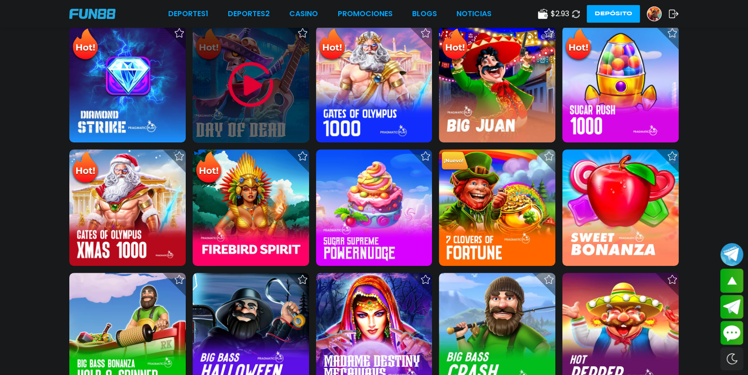
scroll to position [416, 0]
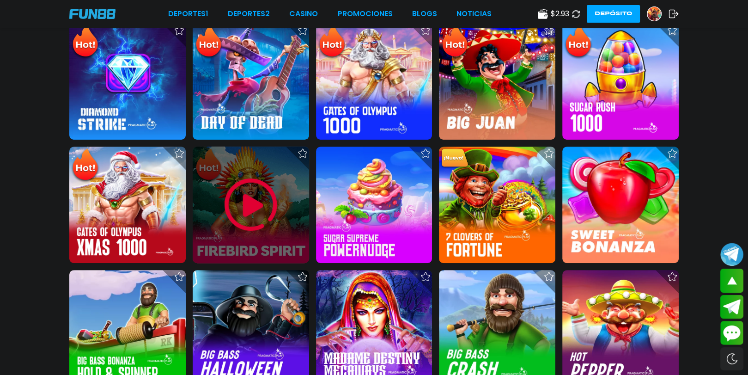
click at [252, 205] on img at bounding box center [250, 204] width 55 height 55
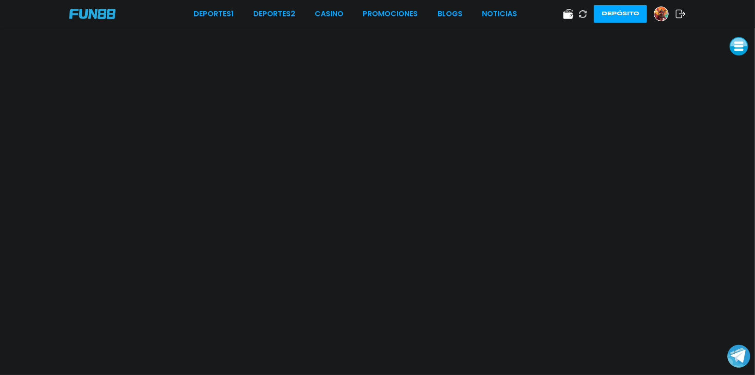
click at [664, 14] on img at bounding box center [662, 14] width 14 height 14
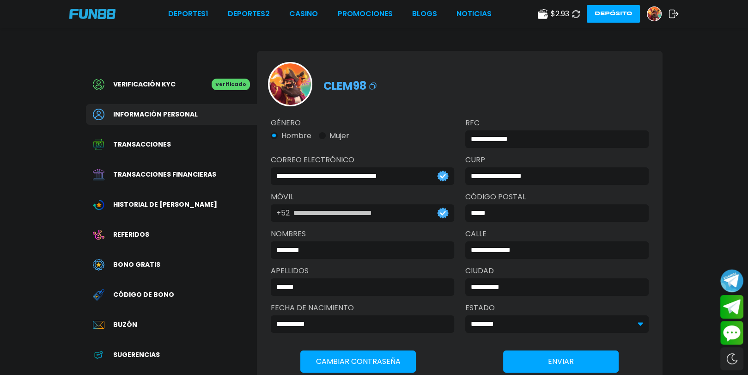
click at [126, 264] on span "Bono Gratis" at bounding box center [136, 265] width 47 height 10
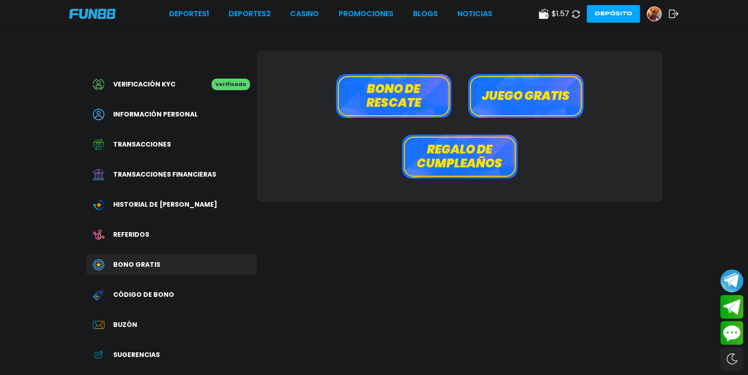
click at [428, 91] on button "Bono de rescate" at bounding box center [394, 96] width 116 height 44
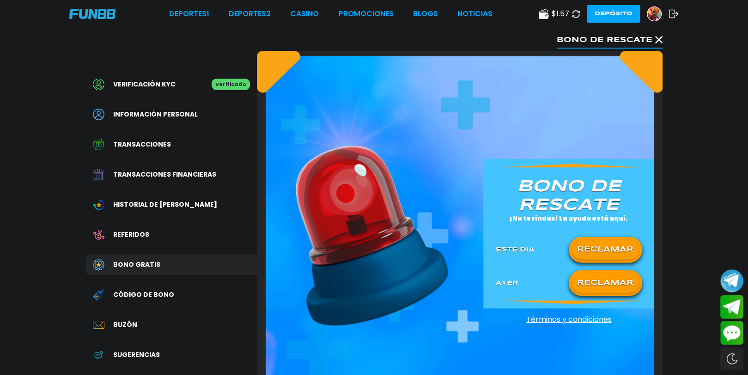
click at [581, 242] on button "RECLAMAR" at bounding box center [605, 249] width 67 height 19
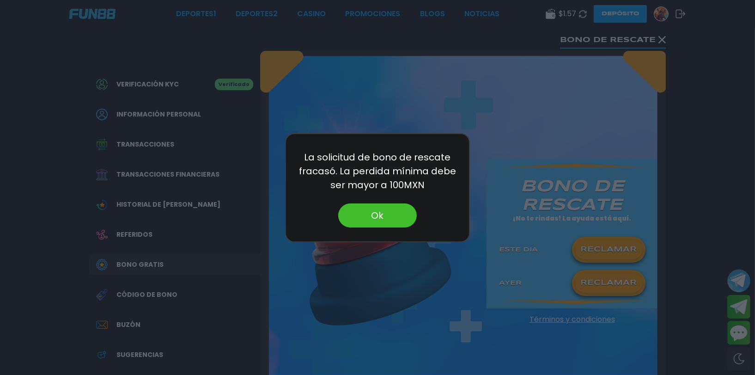
click at [381, 218] on button "Ok" at bounding box center [377, 215] width 79 height 24
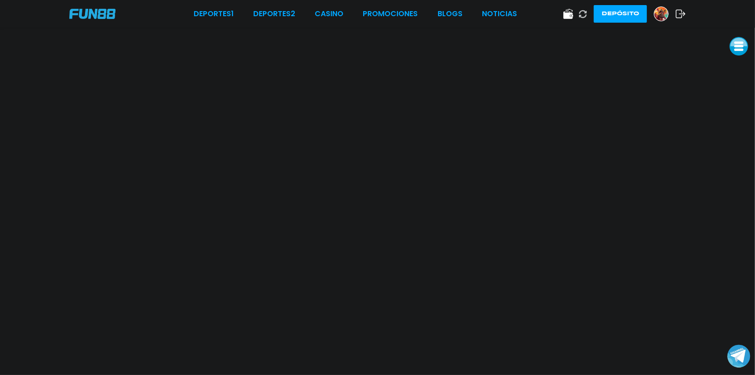
click at [630, 19] on button "Depósito" at bounding box center [620, 14] width 53 height 18
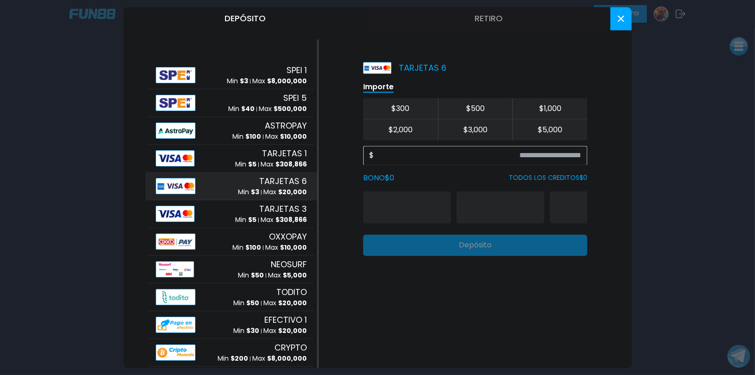
click at [630, 17] on button at bounding box center [621, 18] width 21 height 23
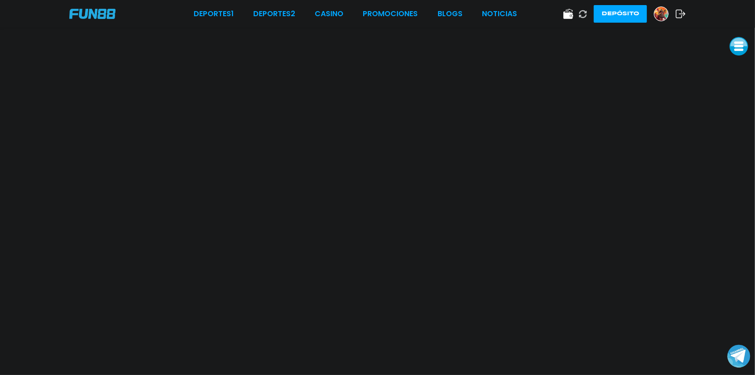
click at [632, 6] on button "Depósito" at bounding box center [620, 14] width 53 height 18
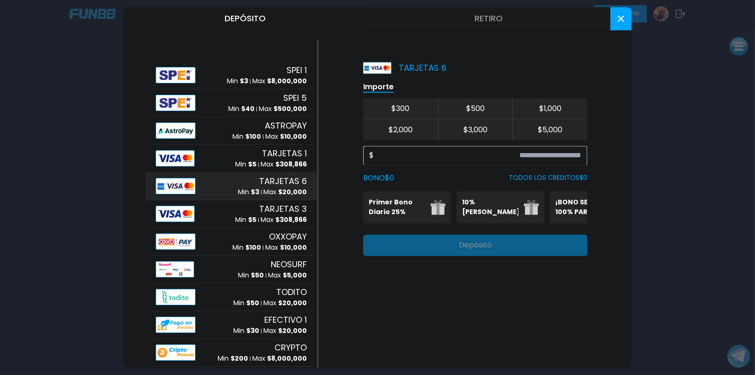
click at [226, 184] on div "TARJETAS 6 Min $ 3 Max $ 20,000" at bounding box center [231, 186] width 166 height 28
click at [561, 153] on input at bounding box center [478, 155] width 208 height 11
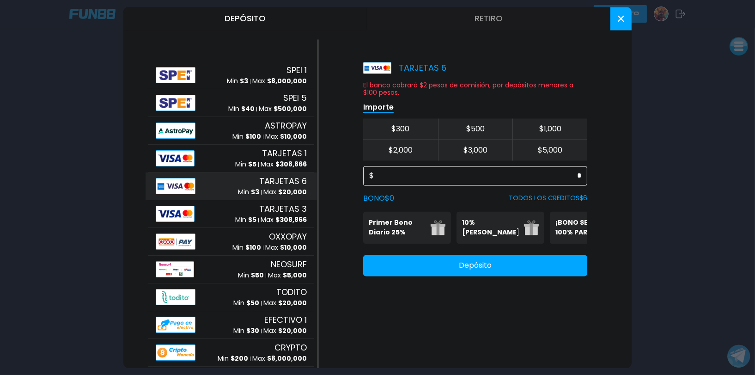
type input "*"
click at [487, 269] on button "Depósito" at bounding box center [475, 265] width 224 height 21
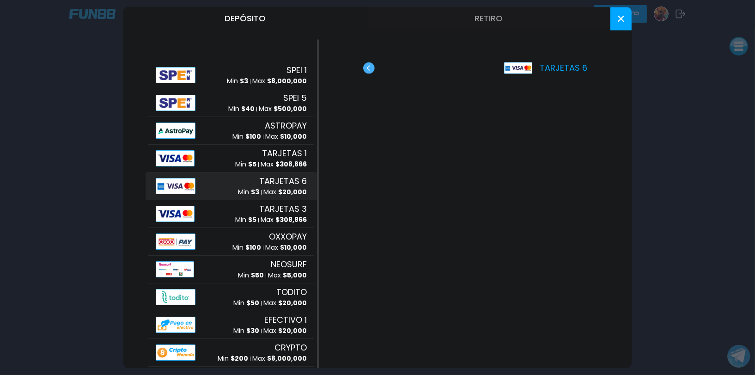
click at [538, 68] on p "TARJETAS 6" at bounding box center [545, 67] width 83 height 12
click at [618, 20] on icon at bounding box center [621, 18] width 6 height 6
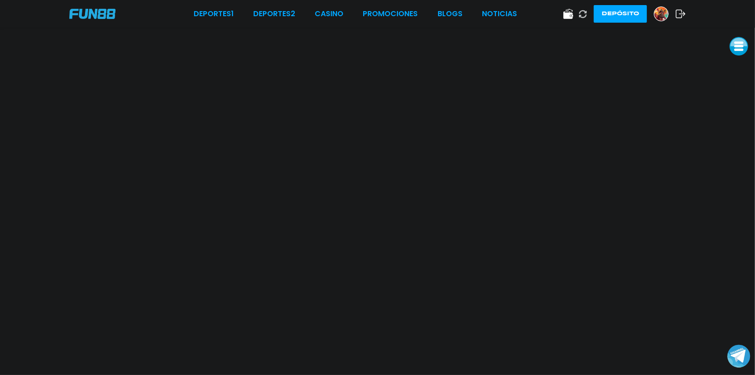
click at [610, 17] on button "Depósito" at bounding box center [620, 14] width 53 height 18
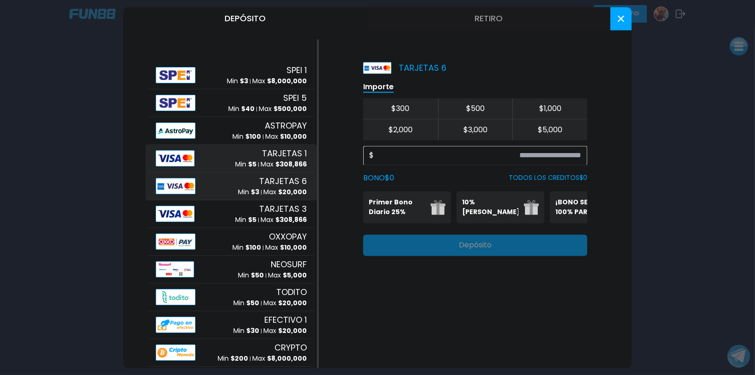
click at [284, 155] on span "TARJETAS 1" at bounding box center [284, 153] width 45 height 12
click at [422, 153] on input at bounding box center [478, 155] width 208 height 11
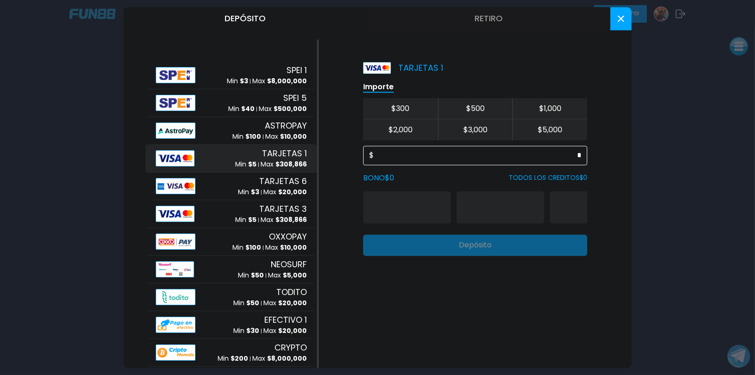
type input "*"
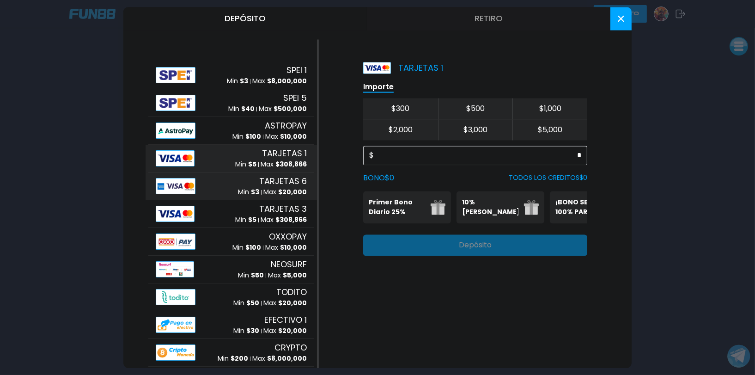
click at [278, 190] on span "$ 20,000" at bounding box center [292, 192] width 29 height 9
click at [587, 150] on div "$ *" at bounding box center [475, 155] width 224 height 19
click at [289, 154] on span "TARJETAS 1" at bounding box center [284, 153] width 45 height 12
click at [430, 159] on input "*" at bounding box center [478, 155] width 208 height 11
click at [288, 185] on span "TARJETAS 6" at bounding box center [283, 181] width 48 height 12
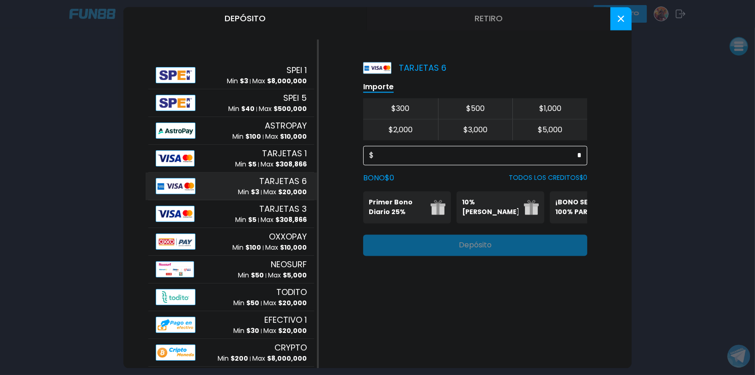
click at [573, 156] on input "*" at bounding box center [478, 155] width 208 height 11
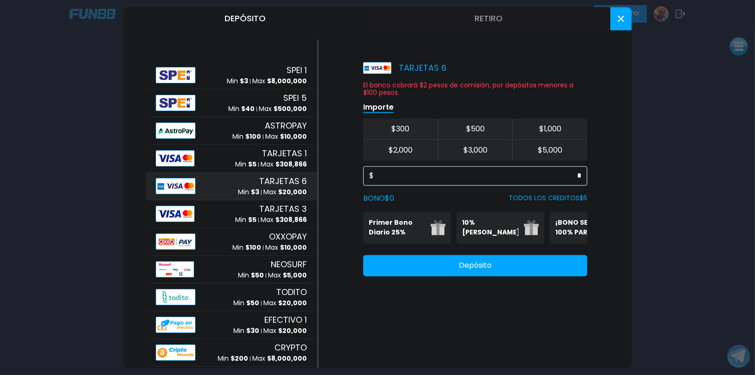
type input "*"
click at [498, 276] on button "Depósito" at bounding box center [475, 265] width 224 height 21
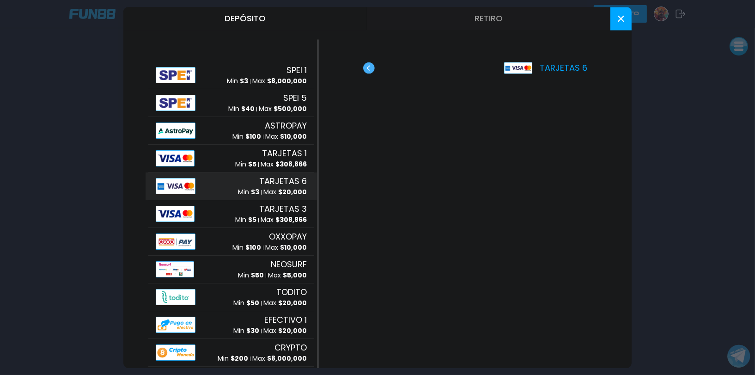
click at [619, 13] on button at bounding box center [621, 18] width 21 height 23
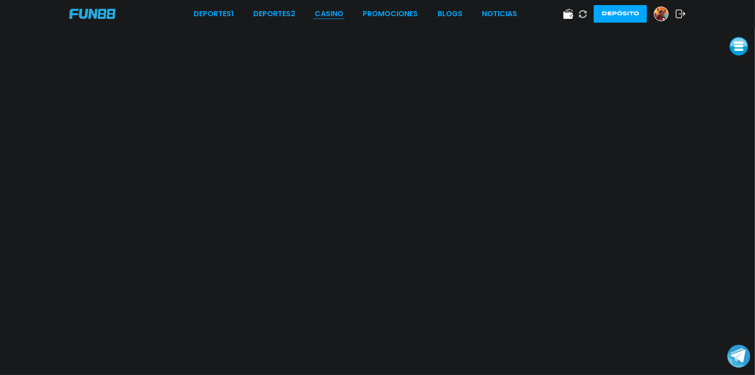
click at [337, 13] on link "CASINO" at bounding box center [329, 13] width 29 height 11
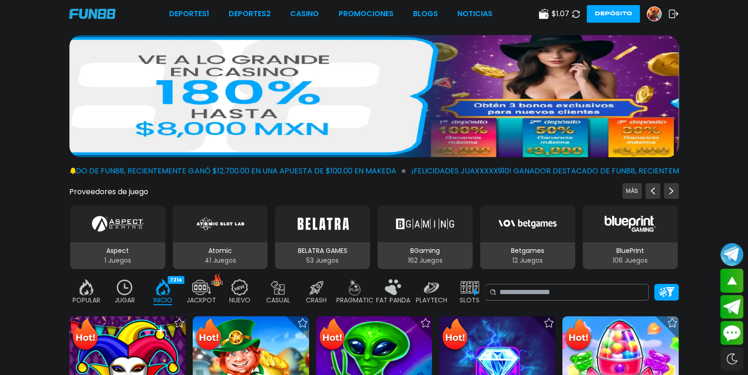
click at [674, 99] on img at bounding box center [374, 96] width 610 height 122
